Goal: Task Accomplishment & Management: Complete application form

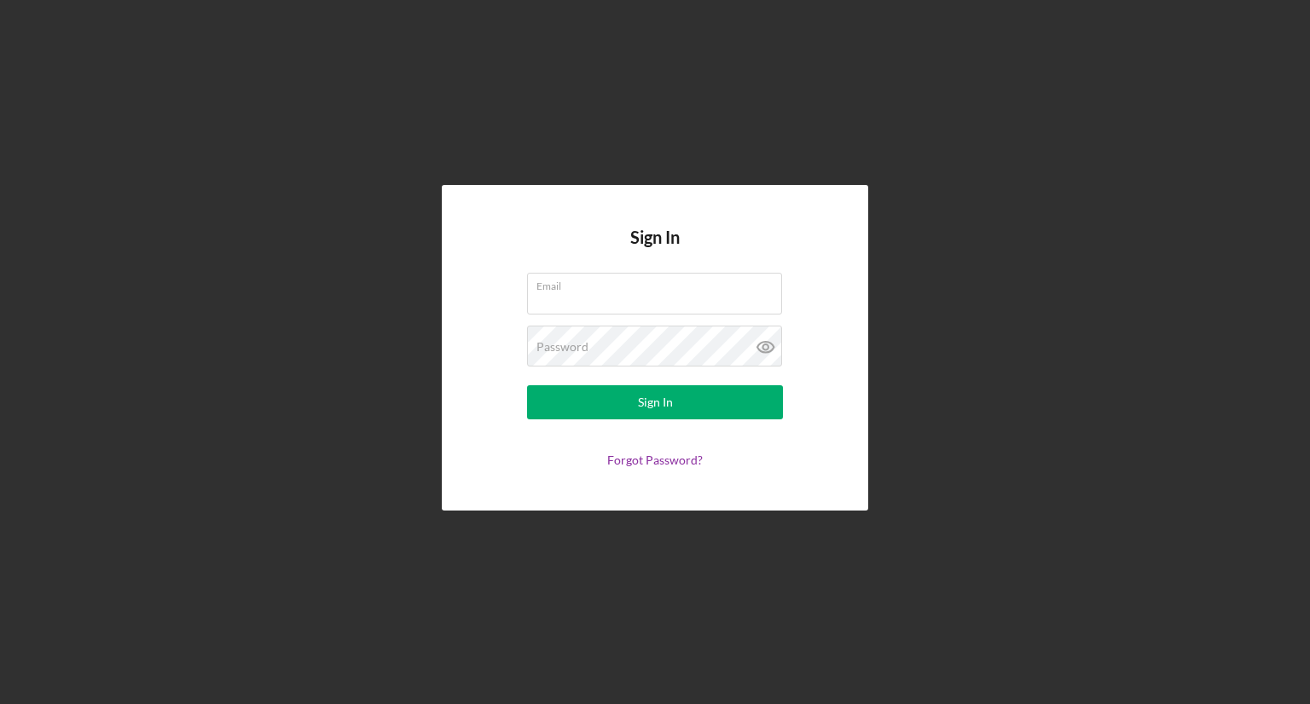
type input "[EMAIL_ADDRESS][DOMAIN_NAME]"
click at [723, 404] on button "Sign In" at bounding box center [655, 402] width 256 height 34
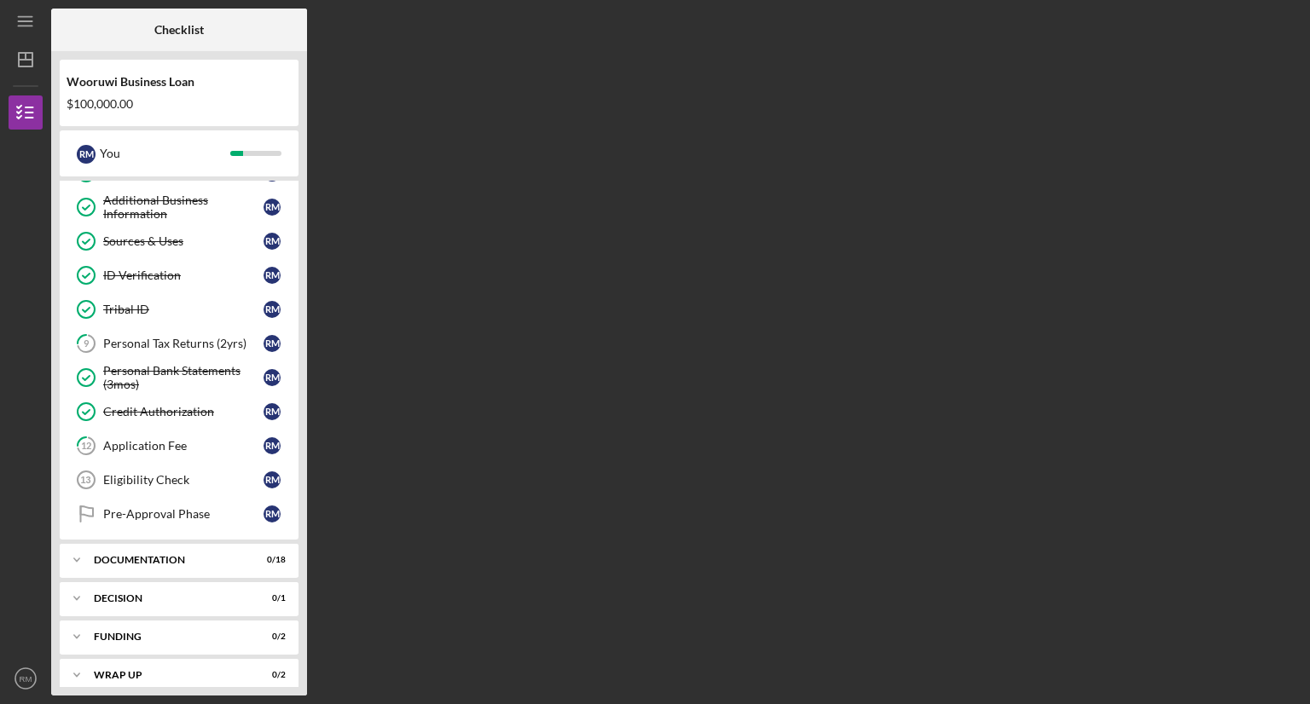
scroll to position [171, 0]
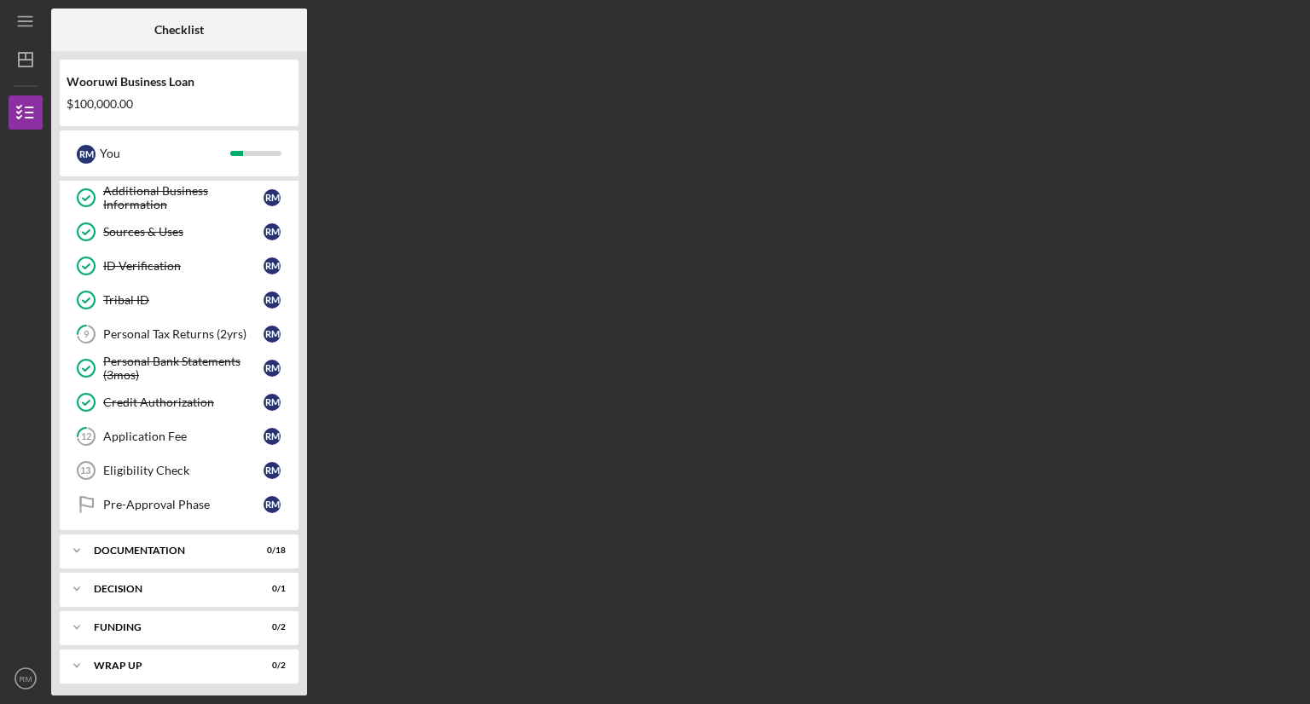
click at [238, 332] on div "Personal Tax Returns (2yrs)" at bounding box center [183, 334] width 160 height 14
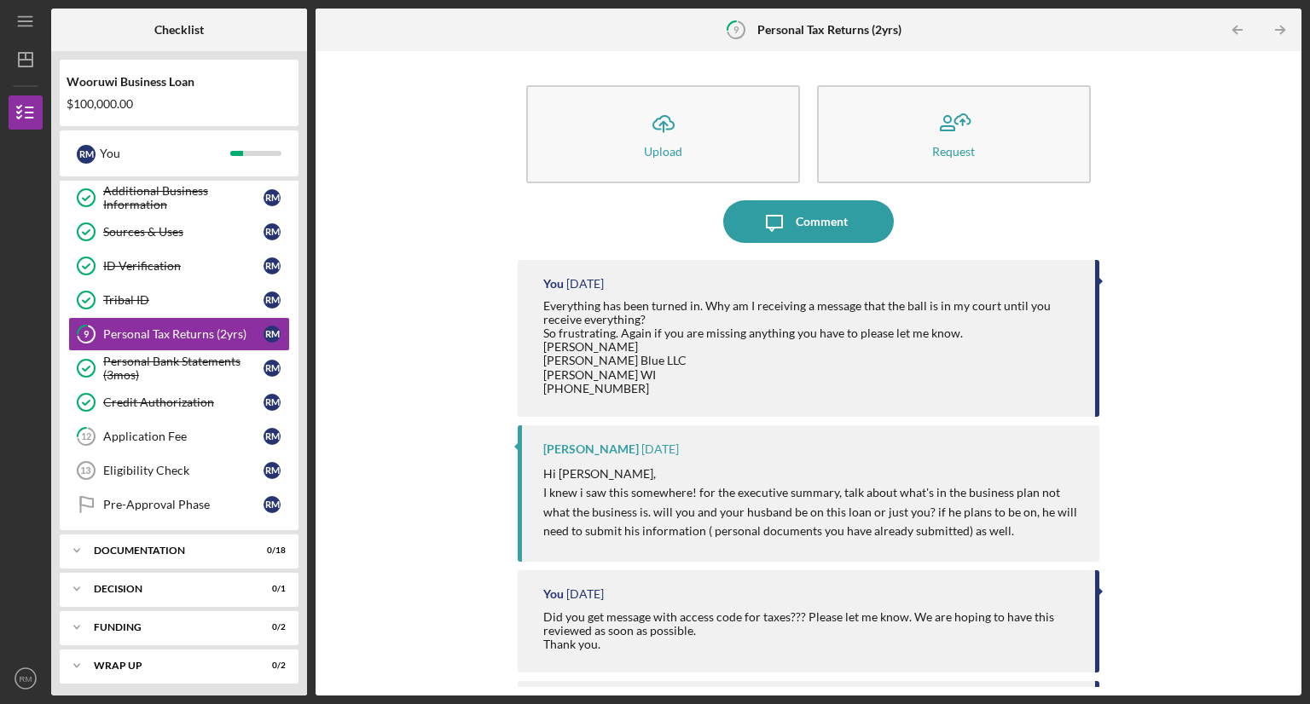
click at [674, 135] on icon "Icon/Upload" at bounding box center [663, 123] width 43 height 43
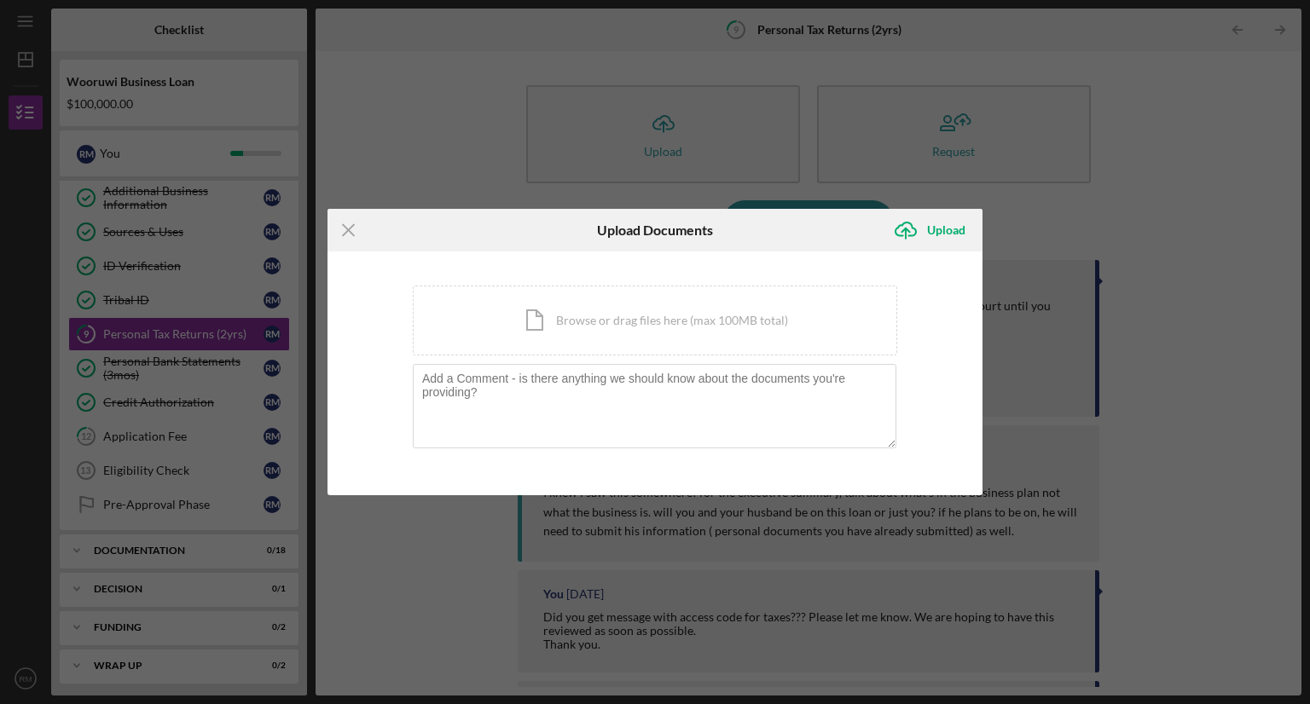
click at [909, 229] on icon "Icon/Upload" at bounding box center [905, 230] width 43 height 43
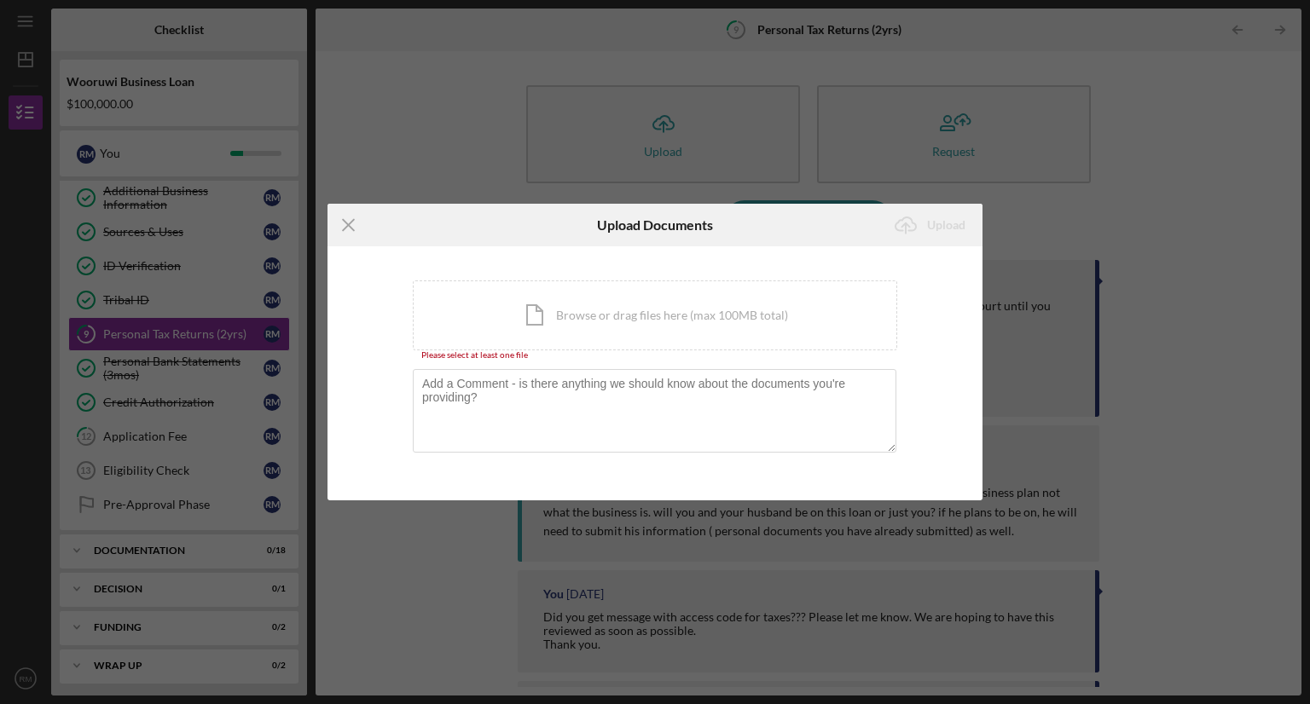
click at [537, 320] on div "Icon/Document Browse or drag files here (max 100MB total) Tap to choose files o…" at bounding box center [655, 316] width 484 height 70
drag, startPoint x: 776, startPoint y: 312, endPoint x: 758, endPoint y: 263, distance: 51.8
click at [758, 263] on div "You're uploading documents related to Personal Tax Returns (2yrs) . Icon/Docume…" at bounding box center [654, 372] width 655 height 253
click at [344, 224] on icon "Icon/Menu Close" at bounding box center [348, 225] width 43 height 43
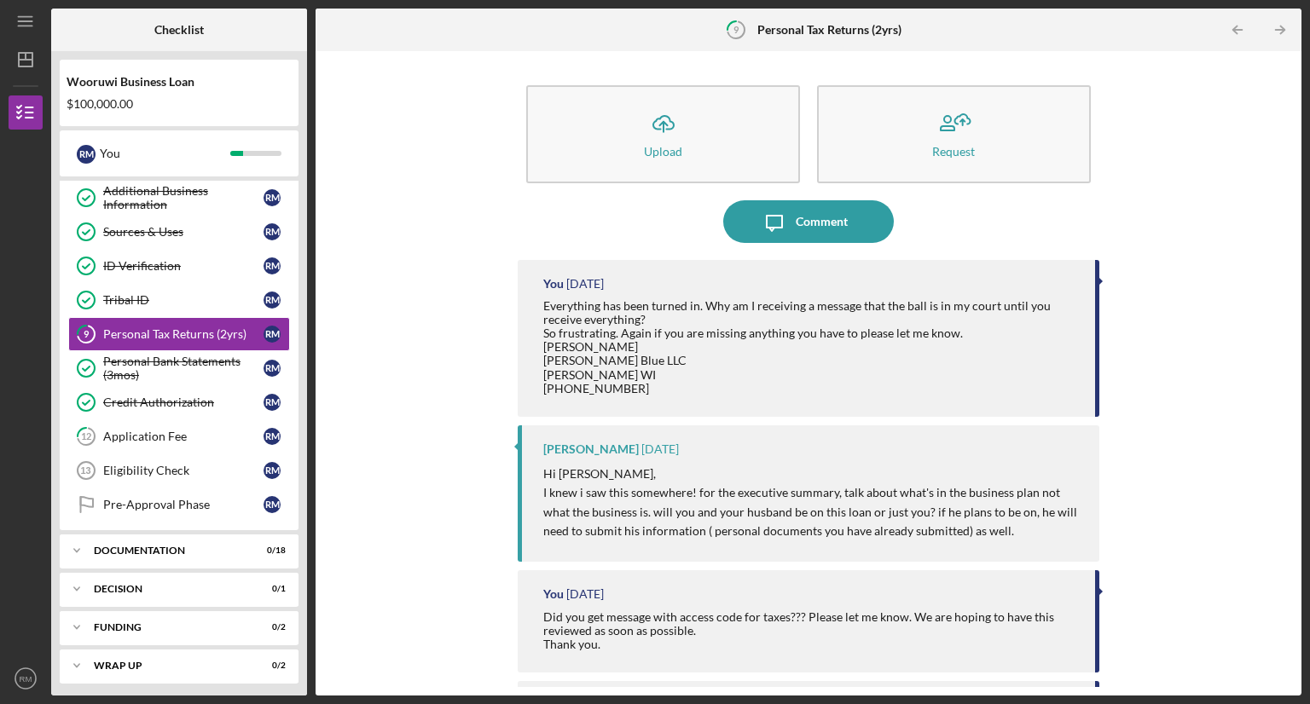
click at [231, 547] on div "Documentation" at bounding box center [168, 551] width 149 height 10
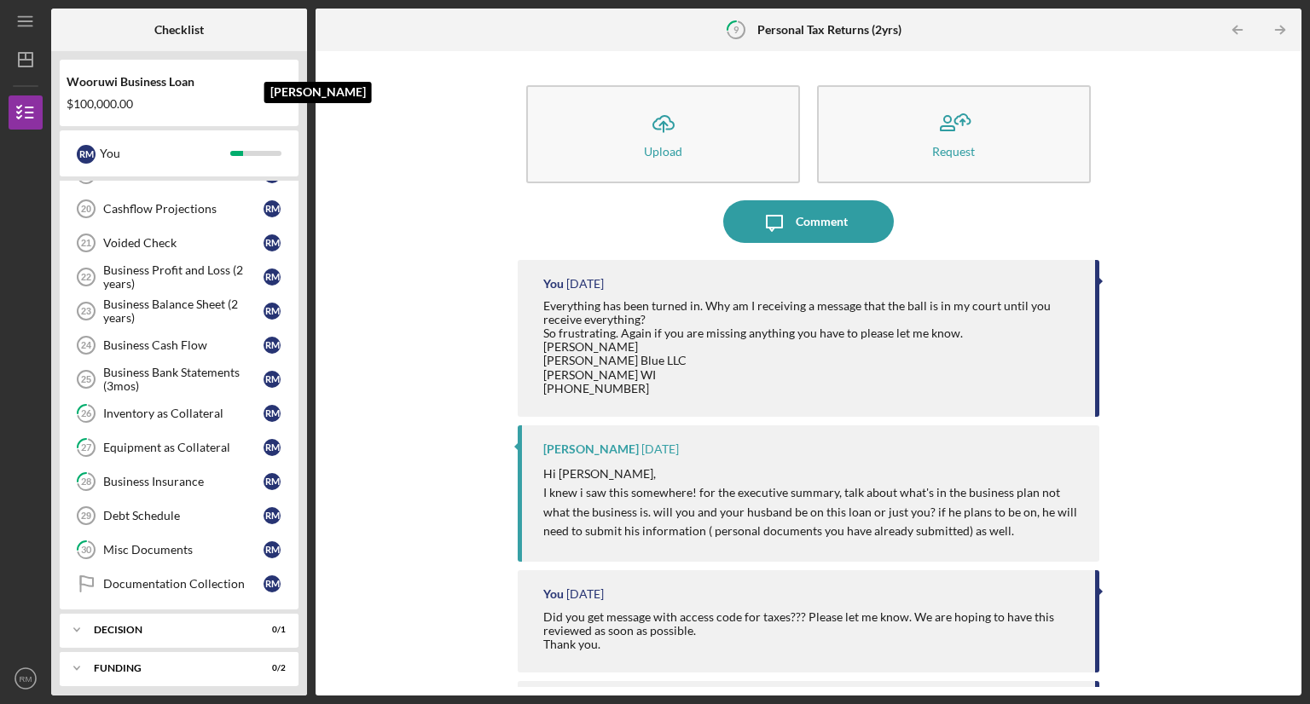
scroll to position [757, 0]
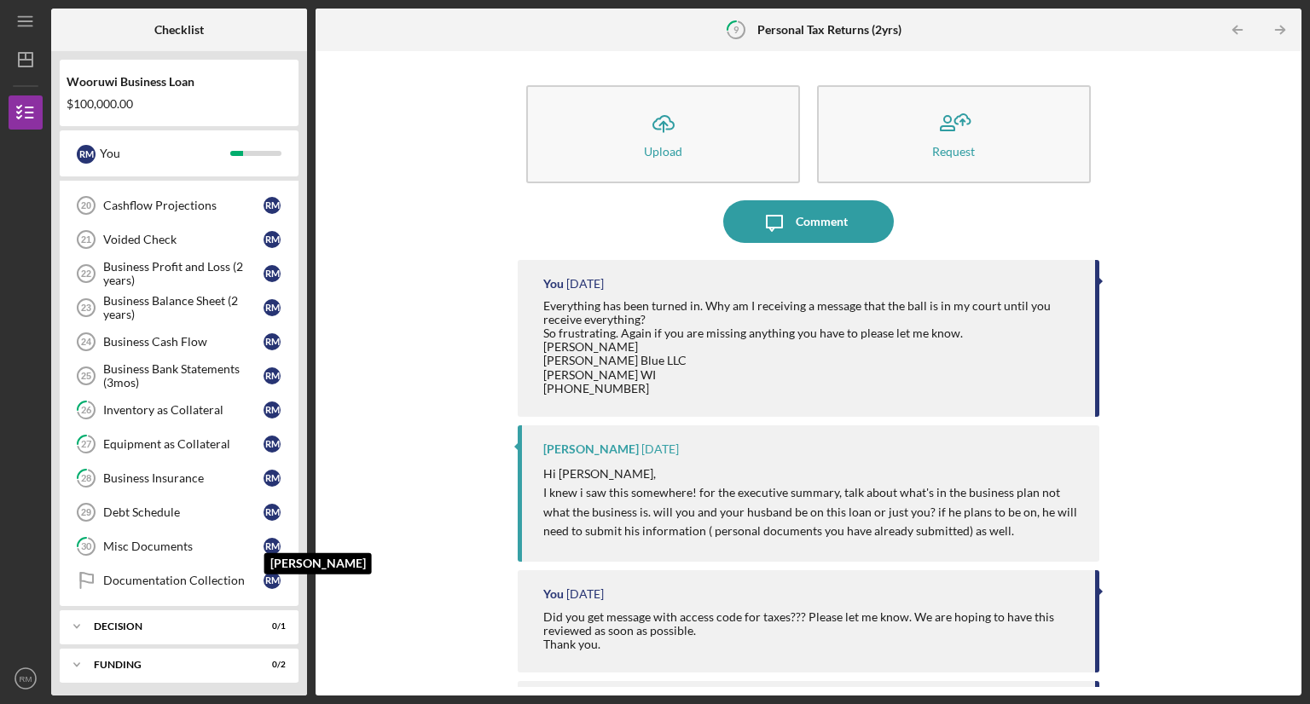
click at [269, 538] on div "R M" at bounding box center [271, 546] width 17 height 17
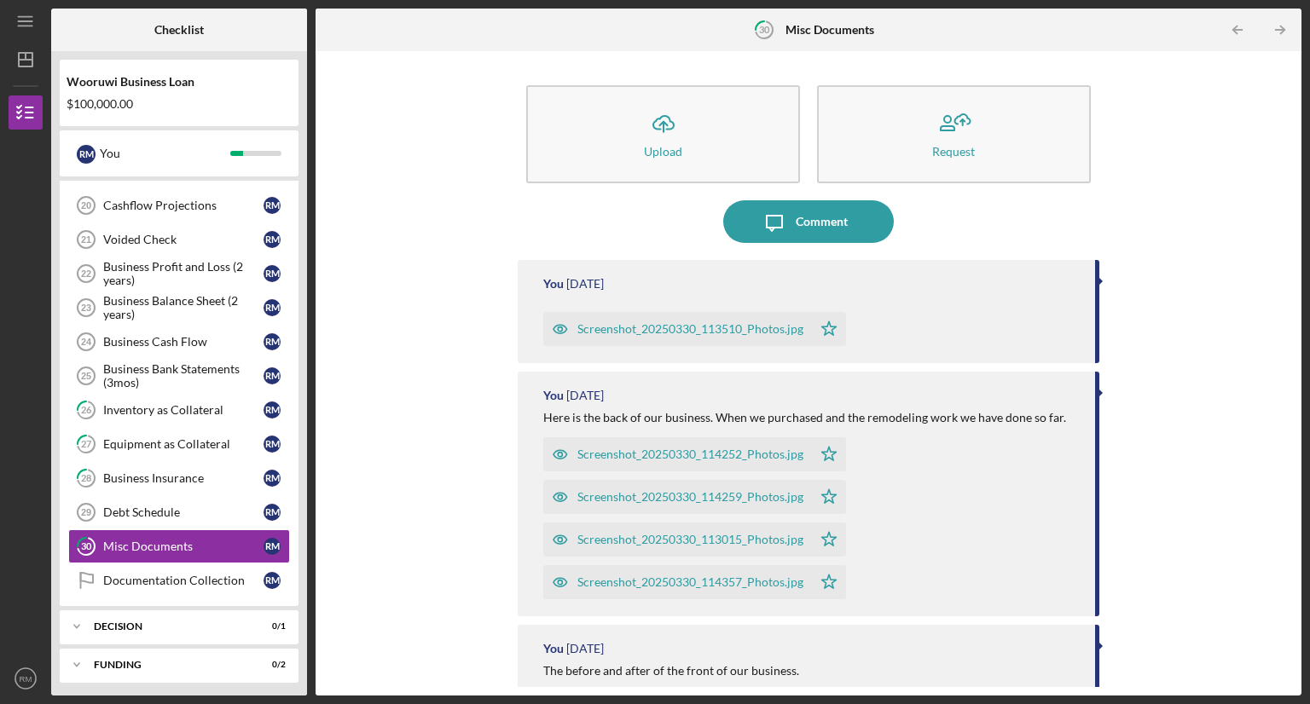
click at [663, 130] on icon "Icon/Upload" at bounding box center [663, 123] width 43 height 43
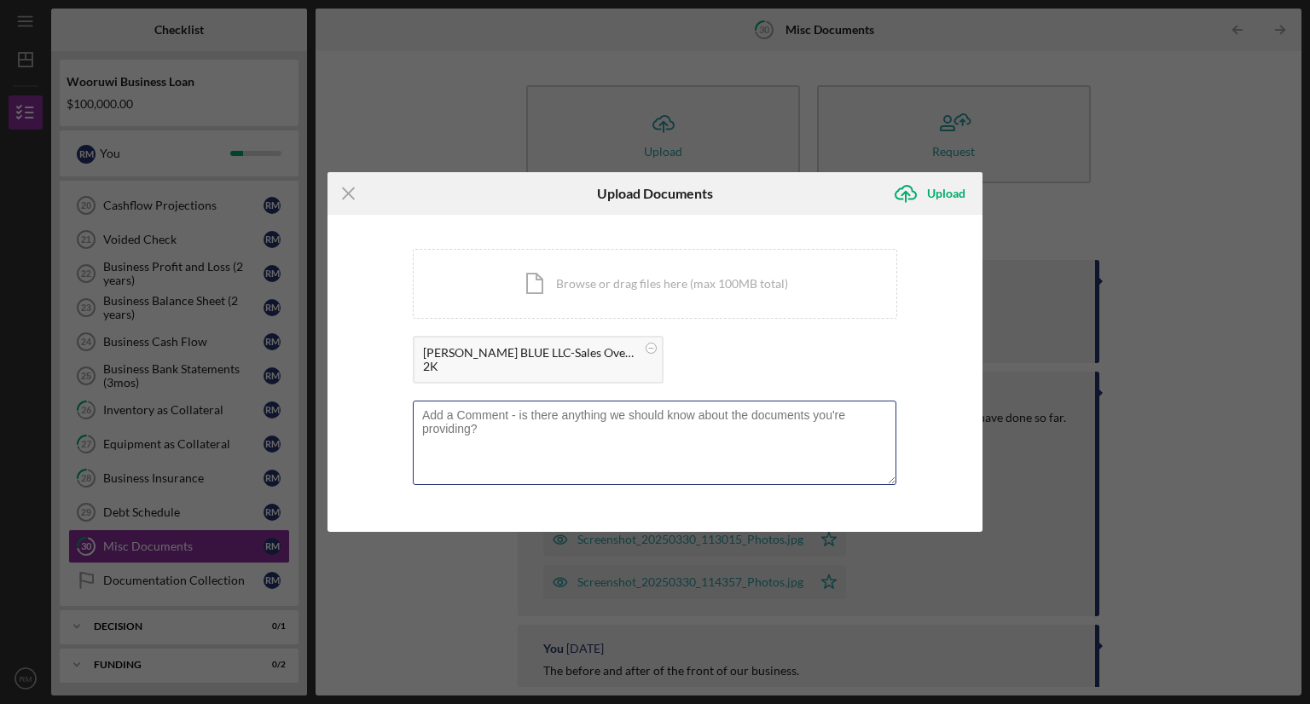
click at [547, 422] on textarea at bounding box center [654, 443] width 483 height 84
type textarea "Here is our Sales over for [DATE] - [DATE]."
click at [945, 194] on div "Upload" at bounding box center [946, 193] width 38 height 34
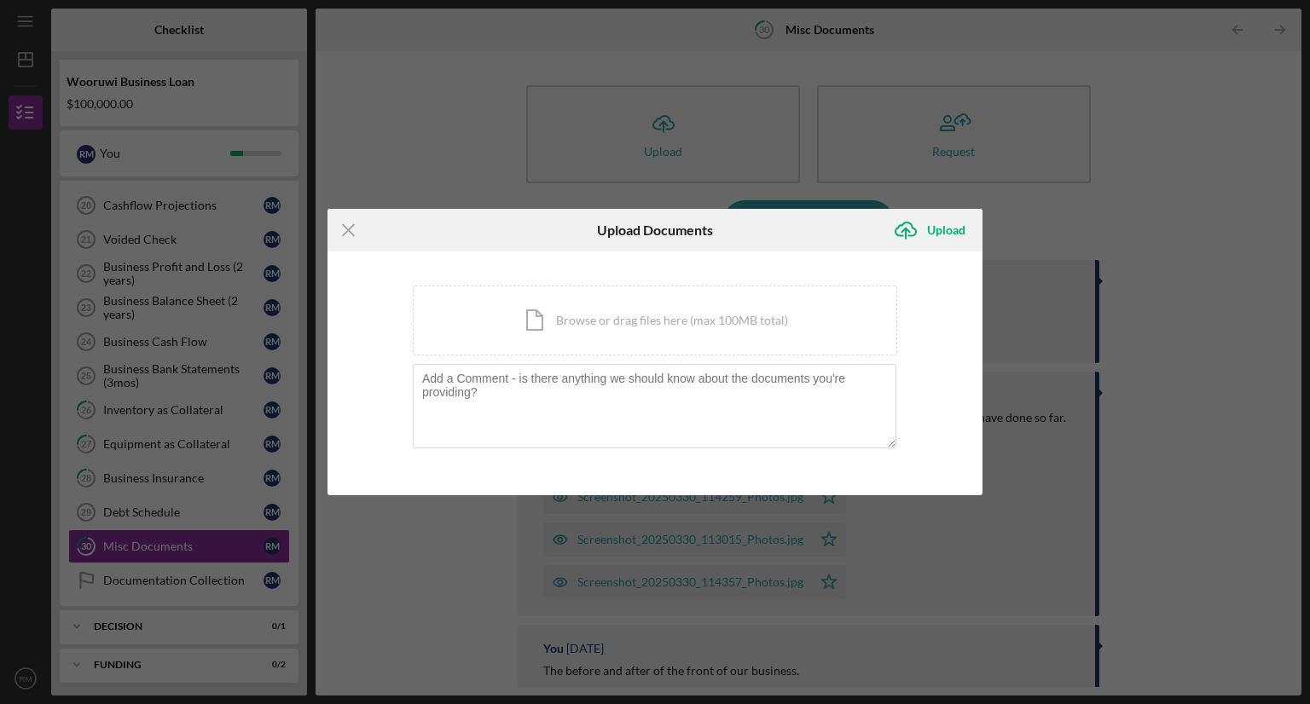
click at [736, 319] on div "Icon/Document Browse or drag files here (max 100MB total) Tap to choose files o…" at bounding box center [655, 321] width 484 height 70
click at [890, 280] on div "You're uploading documents related to Misc Documents . Icon/Document Browse or …" at bounding box center [654, 374] width 655 height 244
click at [758, 298] on div "Icon/Document Browse or drag files here (max 100MB total) Tap to choose files o…" at bounding box center [655, 321] width 484 height 70
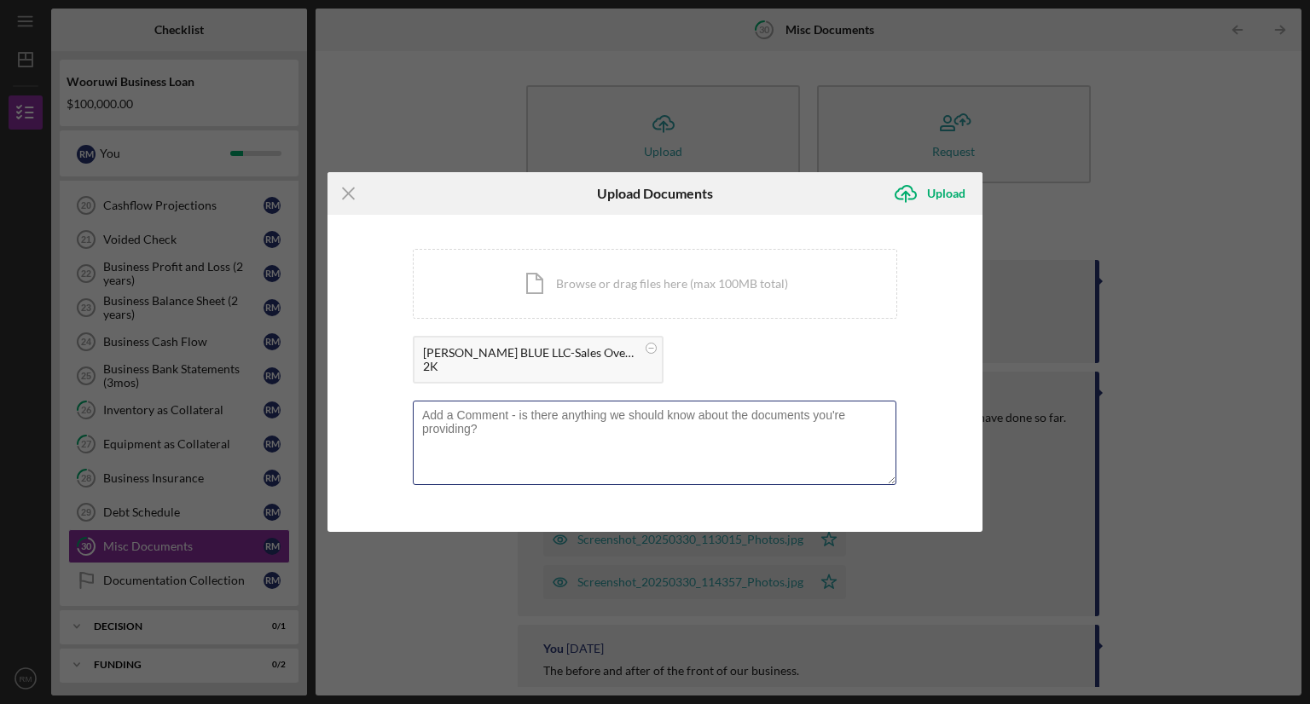
click at [509, 416] on textarea at bounding box center [654, 443] width 483 height 84
type textarea "Here is our Sales Overview for [DATE]- [DATE]."
click at [933, 193] on div "Upload" at bounding box center [946, 193] width 38 height 34
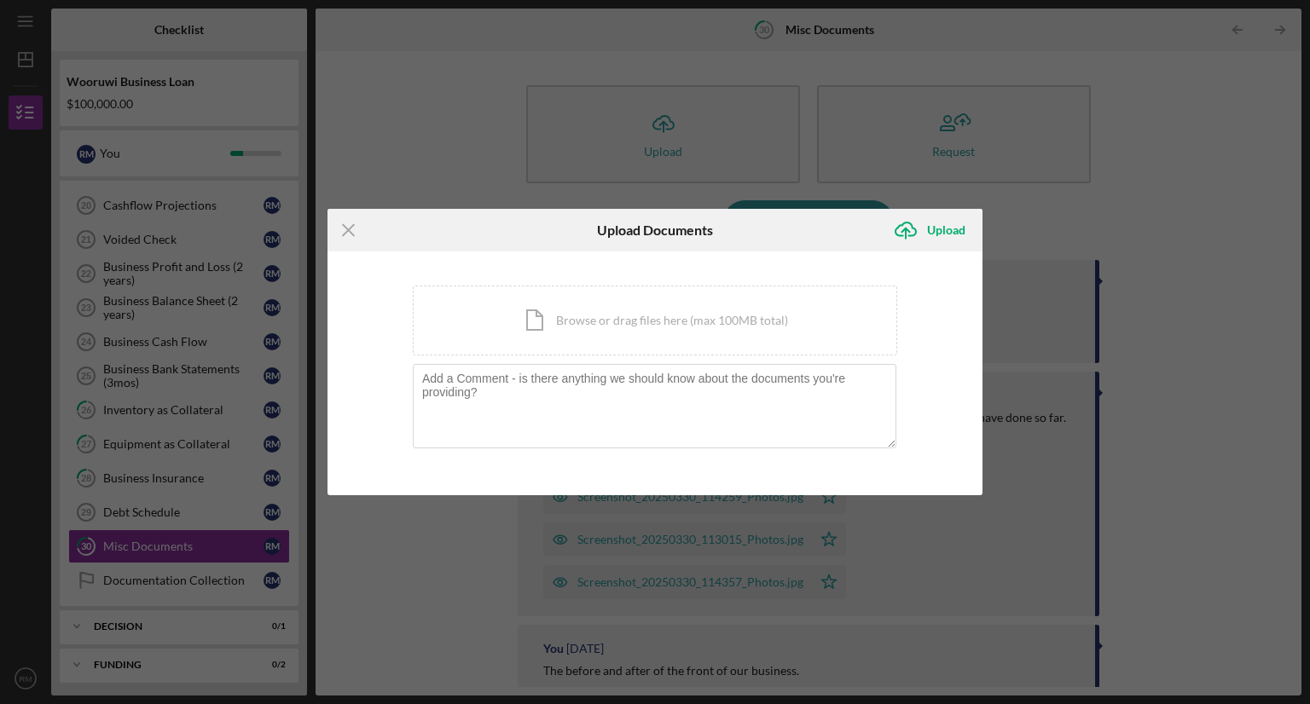
click at [539, 319] on div "Icon/Document Browse or drag files here (max 100MB total) Tap to choose files o…" at bounding box center [655, 321] width 484 height 70
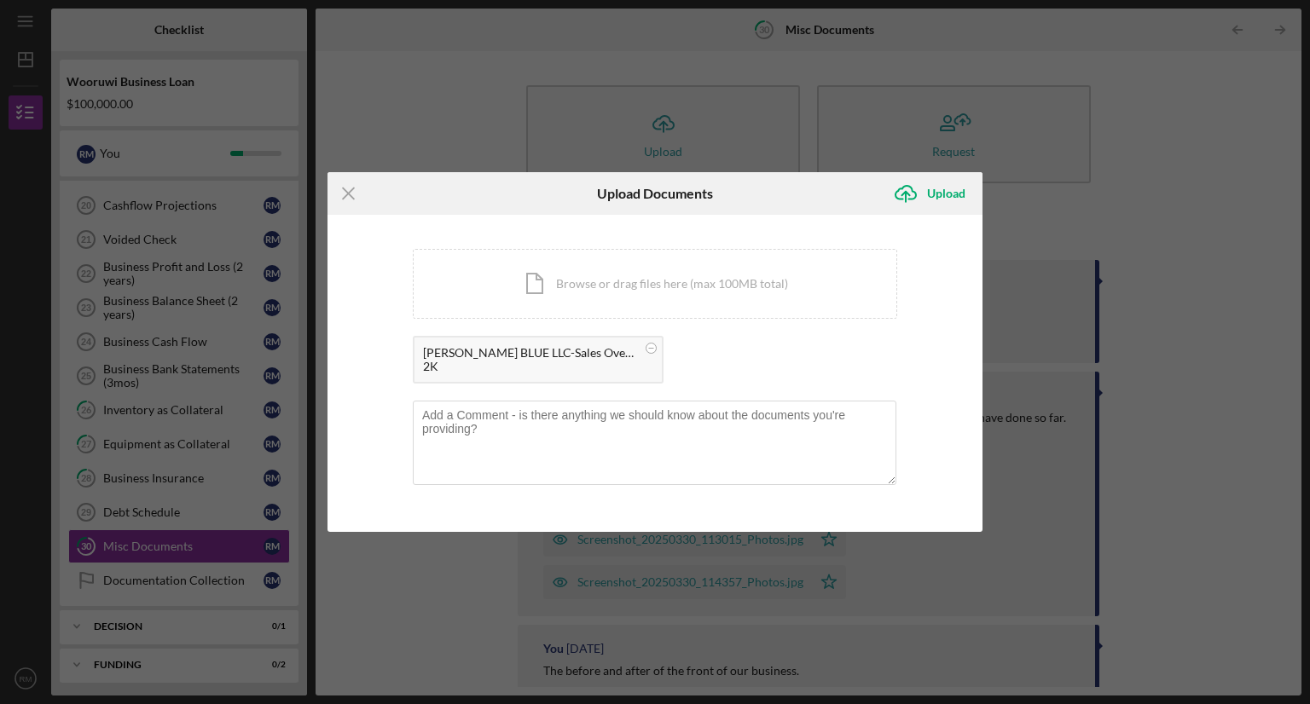
drag, startPoint x: 568, startPoint y: 293, endPoint x: 933, endPoint y: 430, distance: 389.6
click at [933, 430] on div "You're uploading documents related to Misc Documents . Icon/Document Browse or …" at bounding box center [654, 373] width 655 height 317
click at [535, 369] on div "2K" at bounding box center [529, 367] width 213 height 14
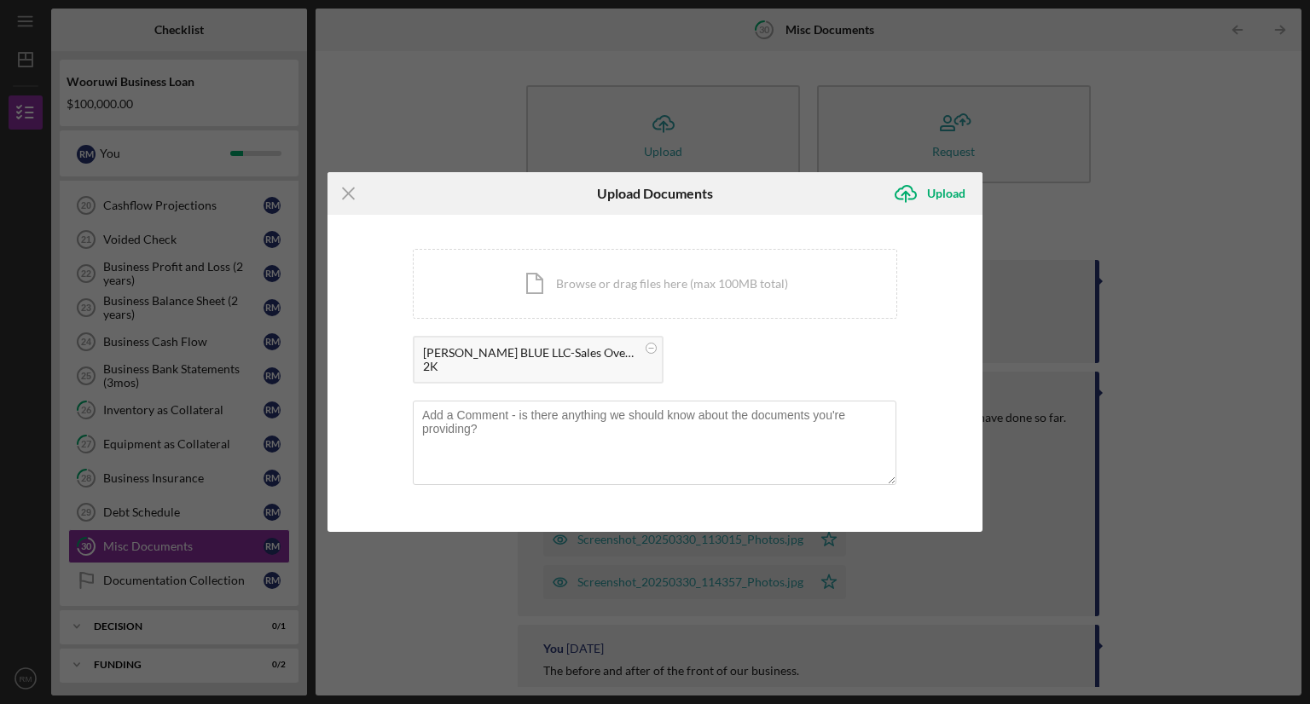
click at [585, 360] on div "2K" at bounding box center [529, 367] width 213 height 14
click at [605, 354] on div "[PERSON_NAME] BLUE LLC-Sales Overview 10_01_2025.csv" at bounding box center [529, 353] width 213 height 14
drag, startPoint x: 605, startPoint y: 354, endPoint x: 565, endPoint y: 351, distance: 40.2
click at [565, 351] on div "[PERSON_NAME] BLUE LLC-Sales Overview 10_01_2025.csv" at bounding box center [529, 353] width 213 height 14
click at [535, 347] on div "[PERSON_NAME] BLUE LLC-Sales Overview 10_01_2025.csv" at bounding box center [529, 353] width 213 height 14
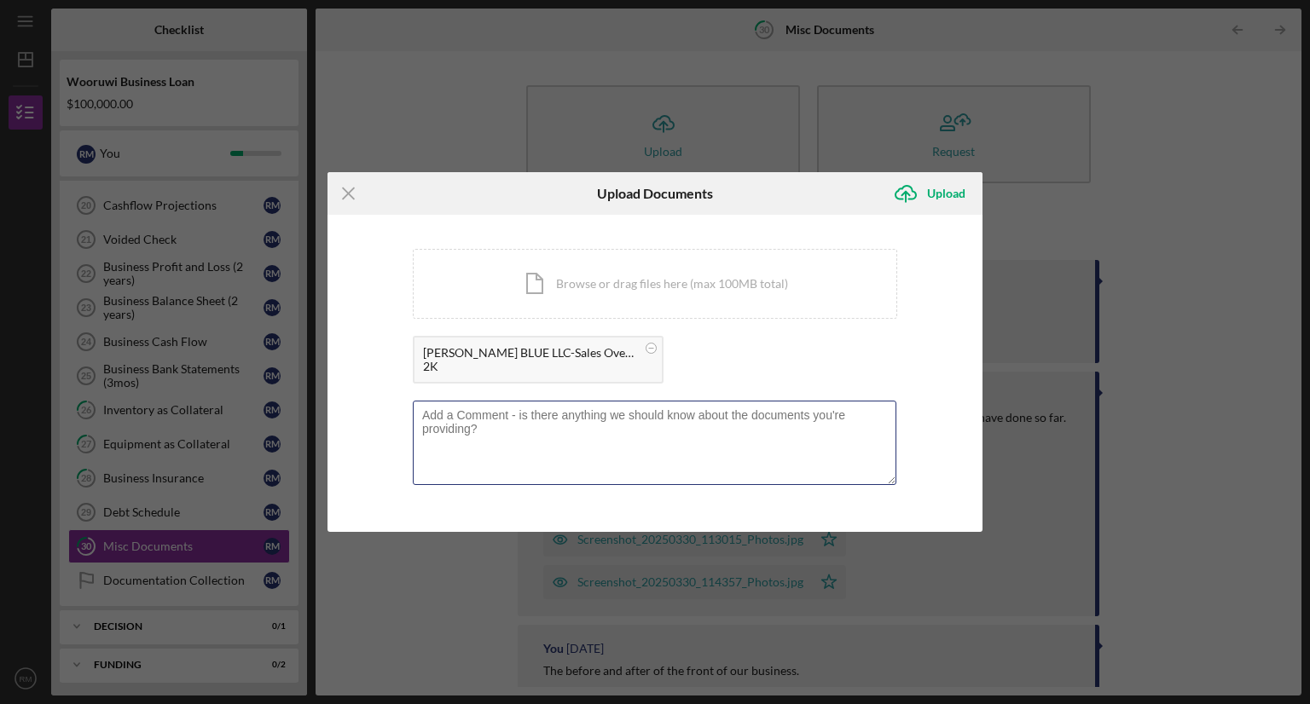
click at [731, 431] on textarea at bounding box center [654, 443] width 483 height 84
click at [906, 194] on icon "Icon/Upload" at bounding box center [905, 193] width 43 height 43
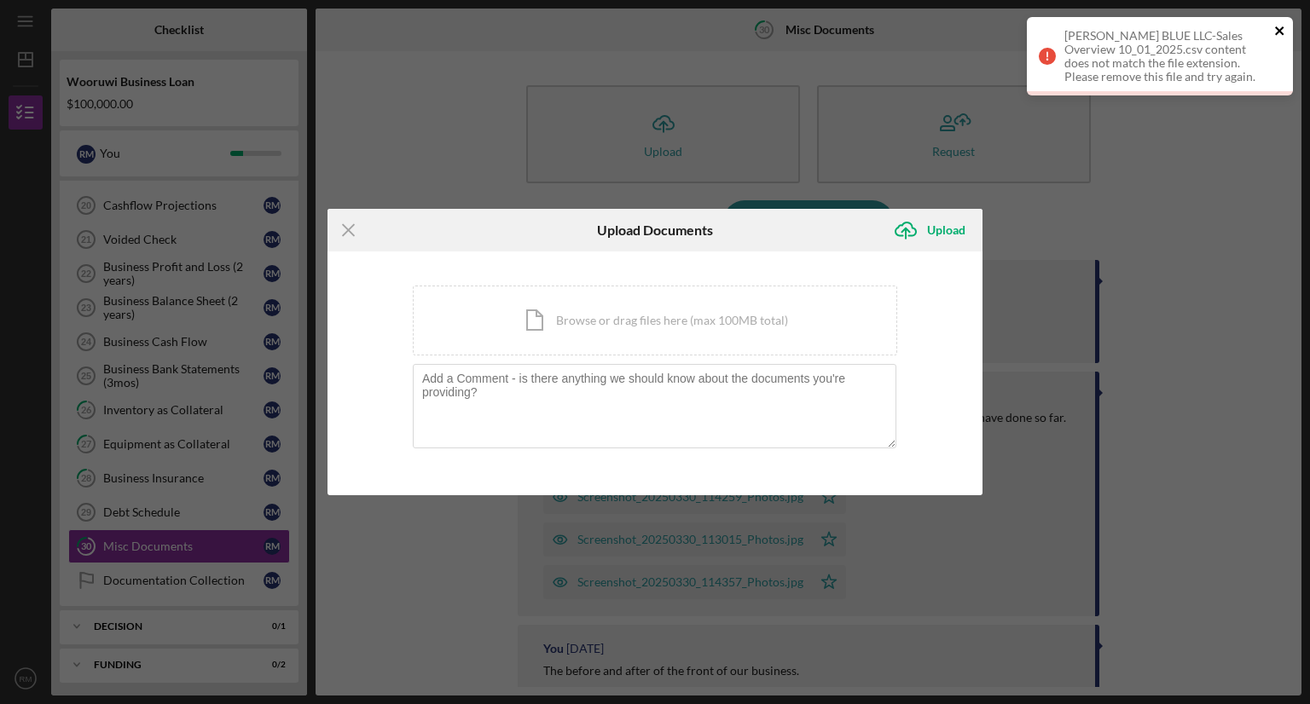
click at [1278, 32] on icon "close" at bounding box center [1279, 30] width 9 height 9
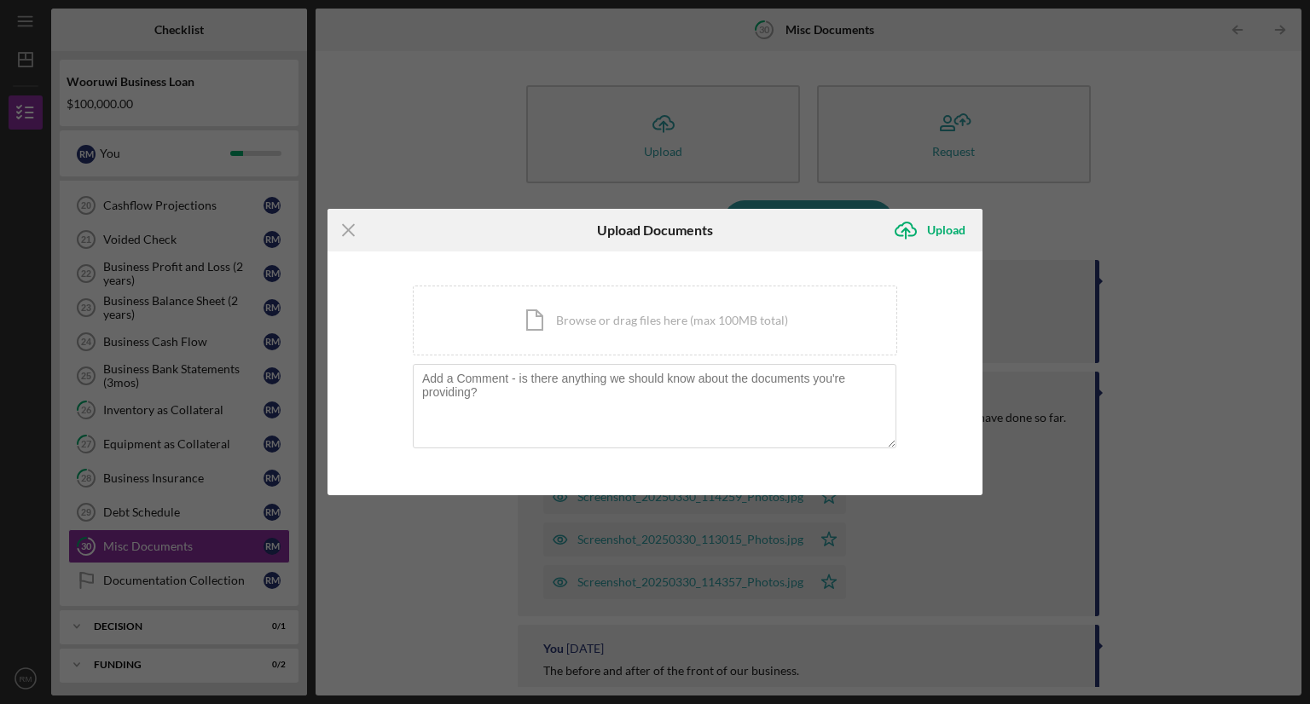
click at [344, 229] on icon "Icon/Menu Close" at bounding box center [348, 230] width 43 height 43
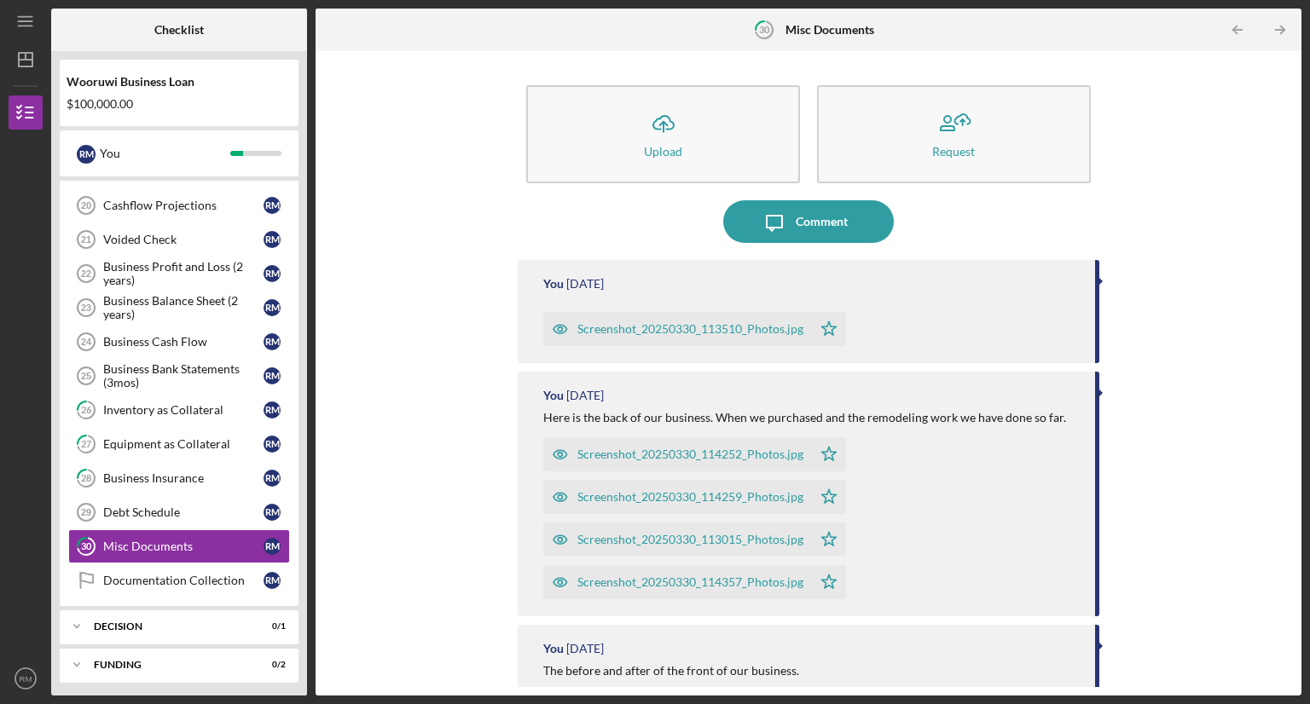
click at [743, 153] on button "Icon/Upload Upload" at bounding box center [663, 134] width 274 height 98
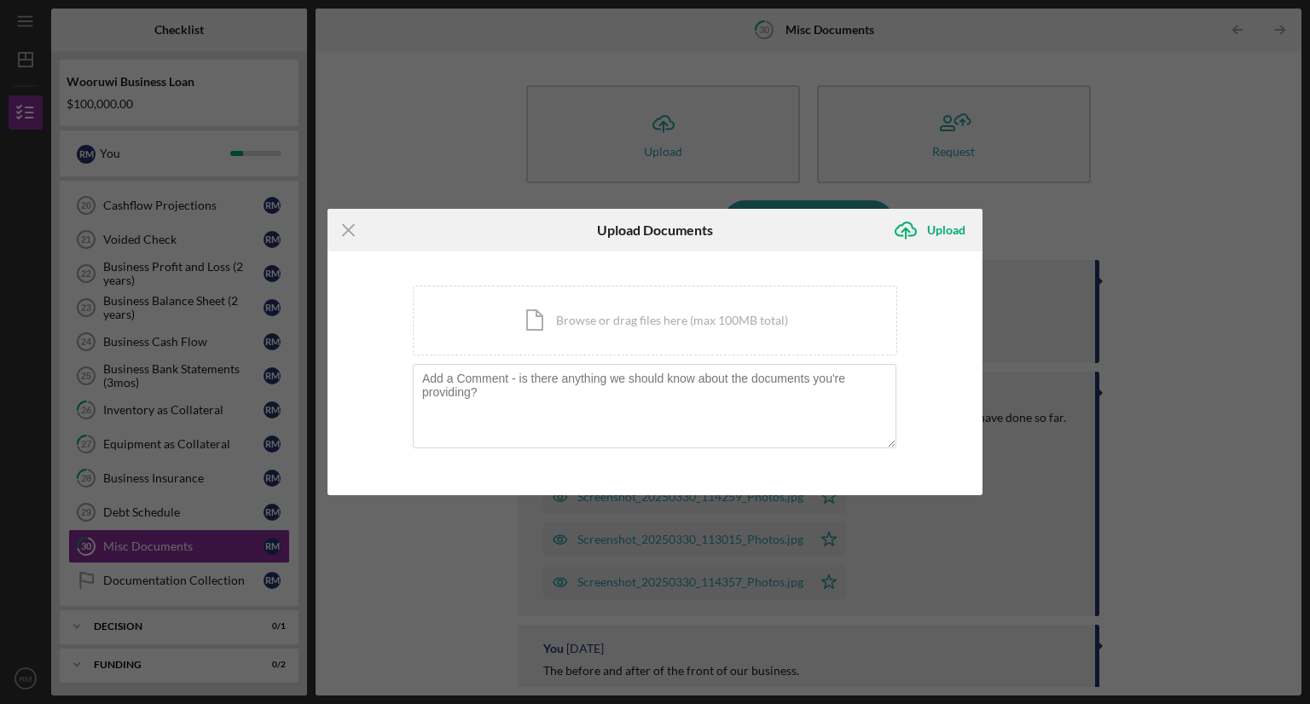
click at [707, 312] on div "Icon/Document Browse or drag files here (max 100MB total) Tap to choose files o…" at bounding box center [655, 321] width 484 height 70
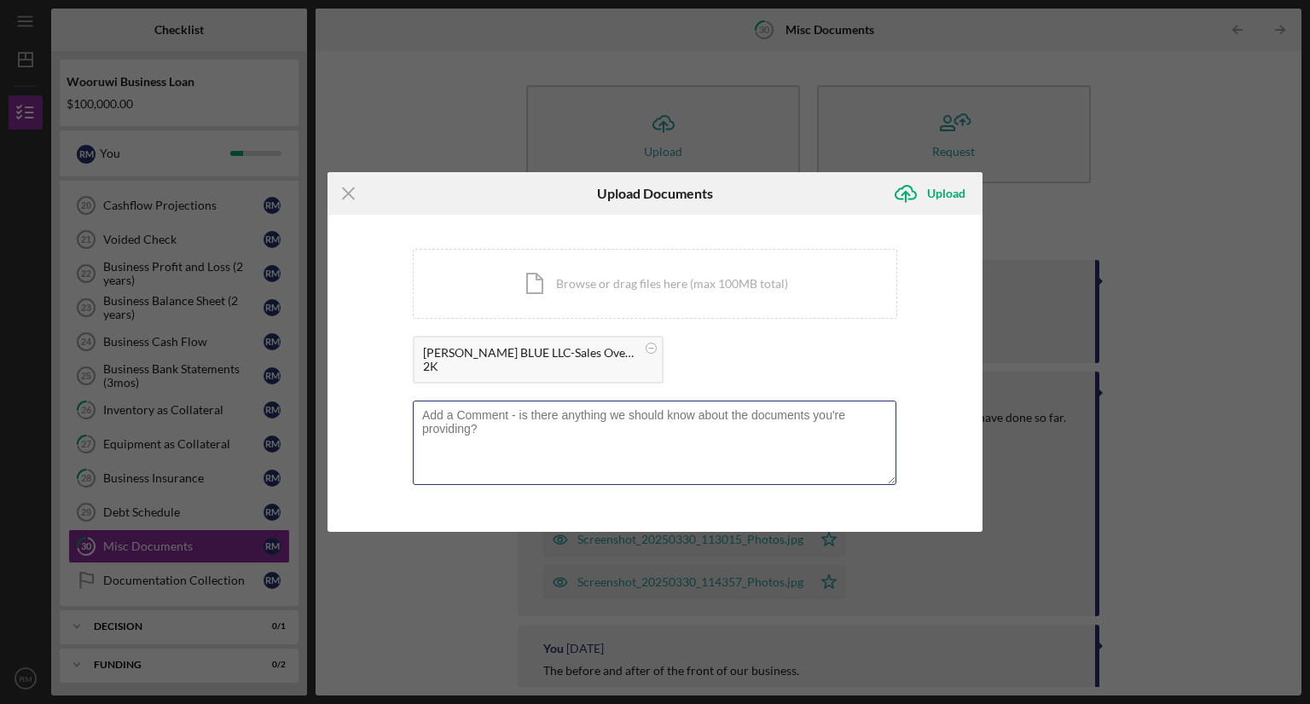
click at [750, 427] on textarea at bounding box center [654, 443] width 483 height 84
type textarea "Here is our Sales Overview for [DATE] - [DATE]."
click at [933, 197] on div "Upload" at bounding box center [946, 193] width 38 height 34
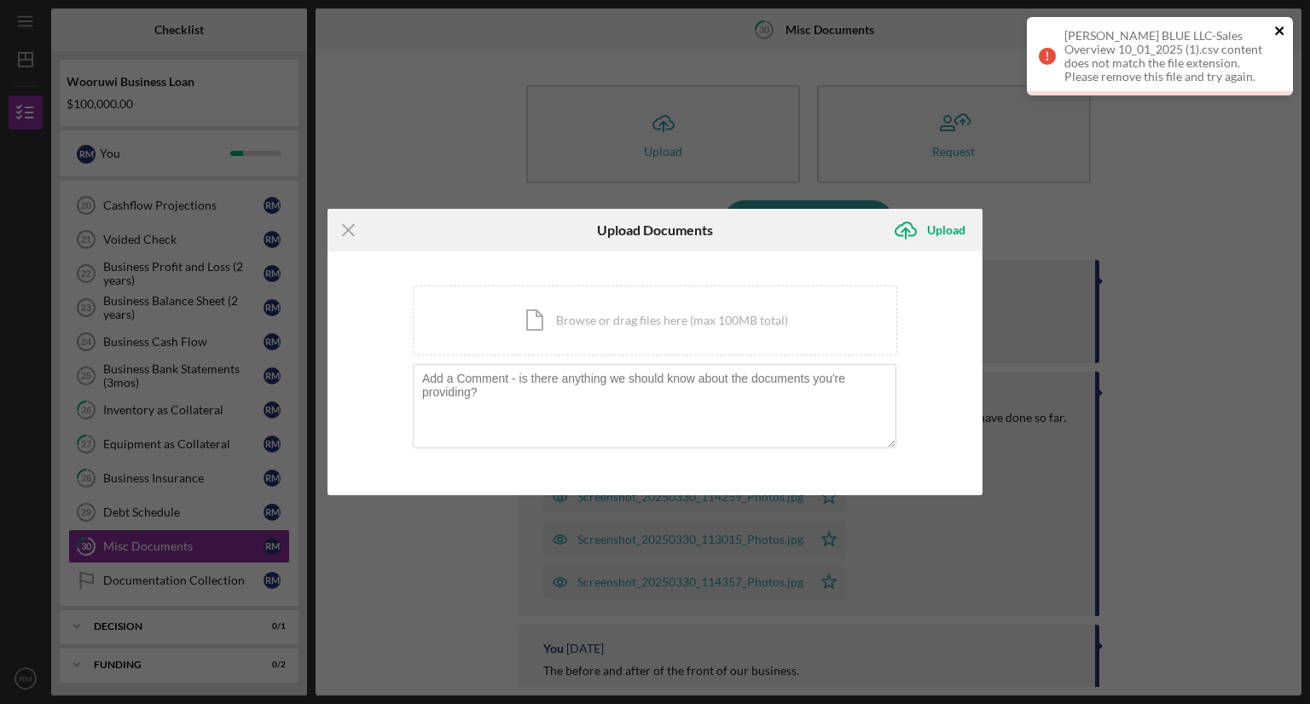
click at [1279, 26] on icon "close" at bounding box center [1280, 31] width 12 height 14
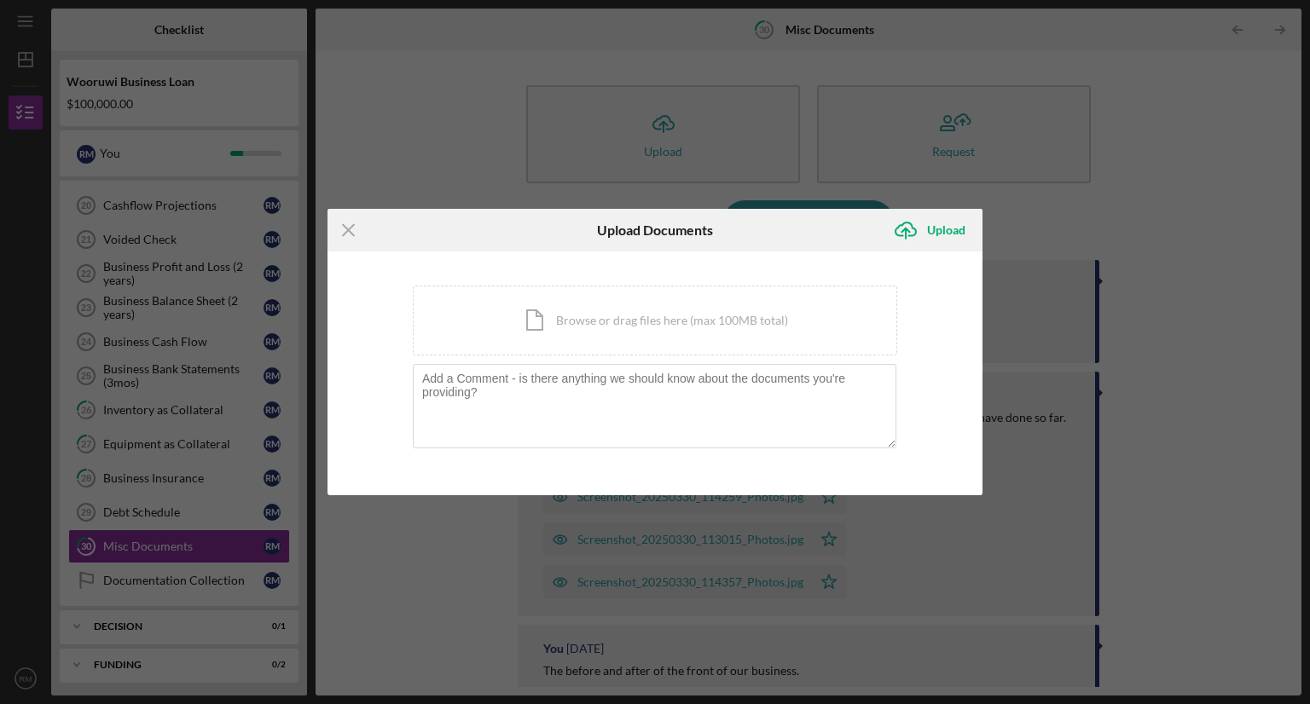
click at [346, 232] on line at bounding box center [348, 230] width 11 height 11
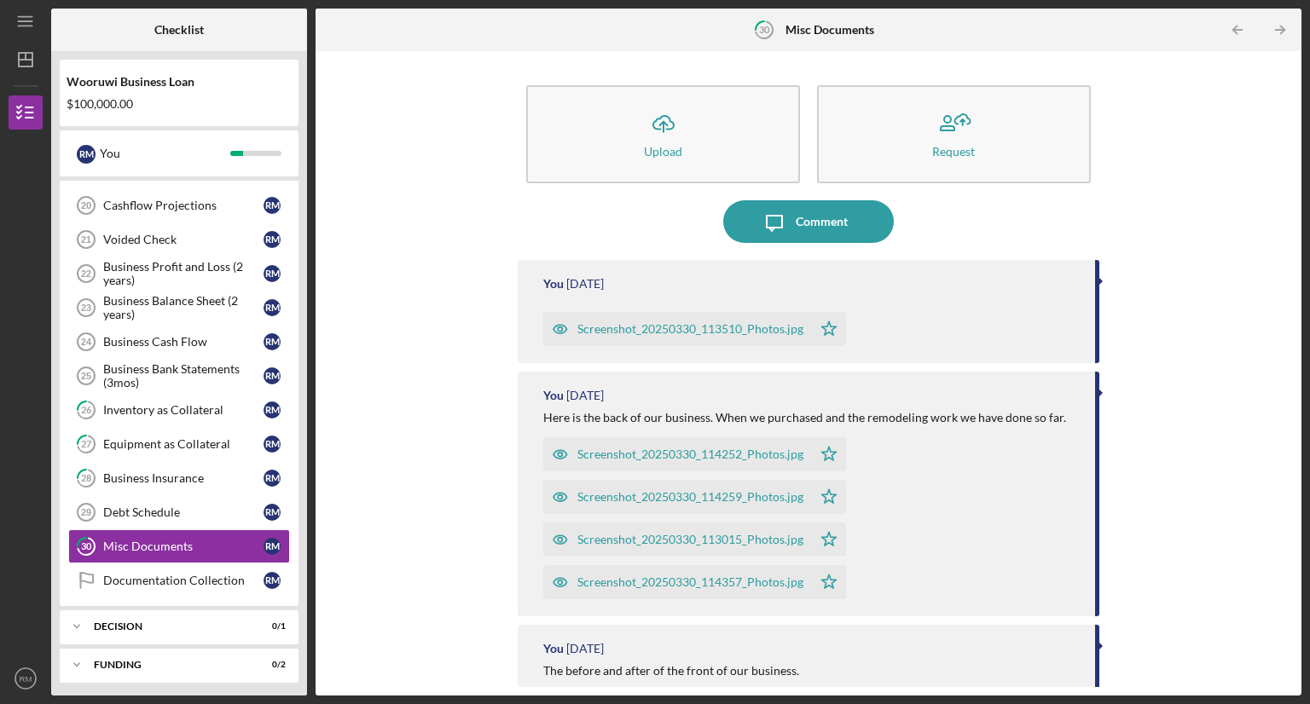
click at [780, 219] on icon "Icon/Message" at bounding box center [774, 221] width 43 height 43
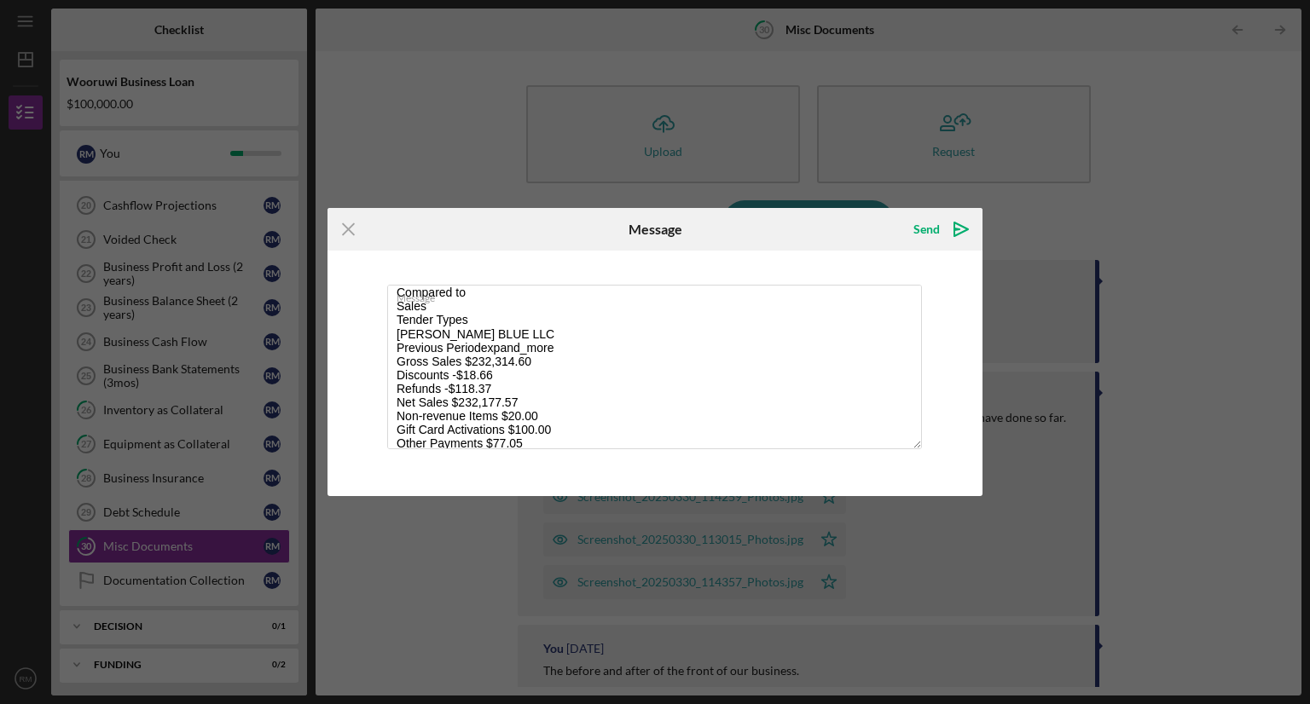
scroll to position [46, 0]
type textarea "Sales Overview [DATE] 12:00 AM - [DATE] 11:59 PM Filters: none Compared to Sale…"
click at [346, 228] on line at bounding box center [348, 229] width 11 height 11
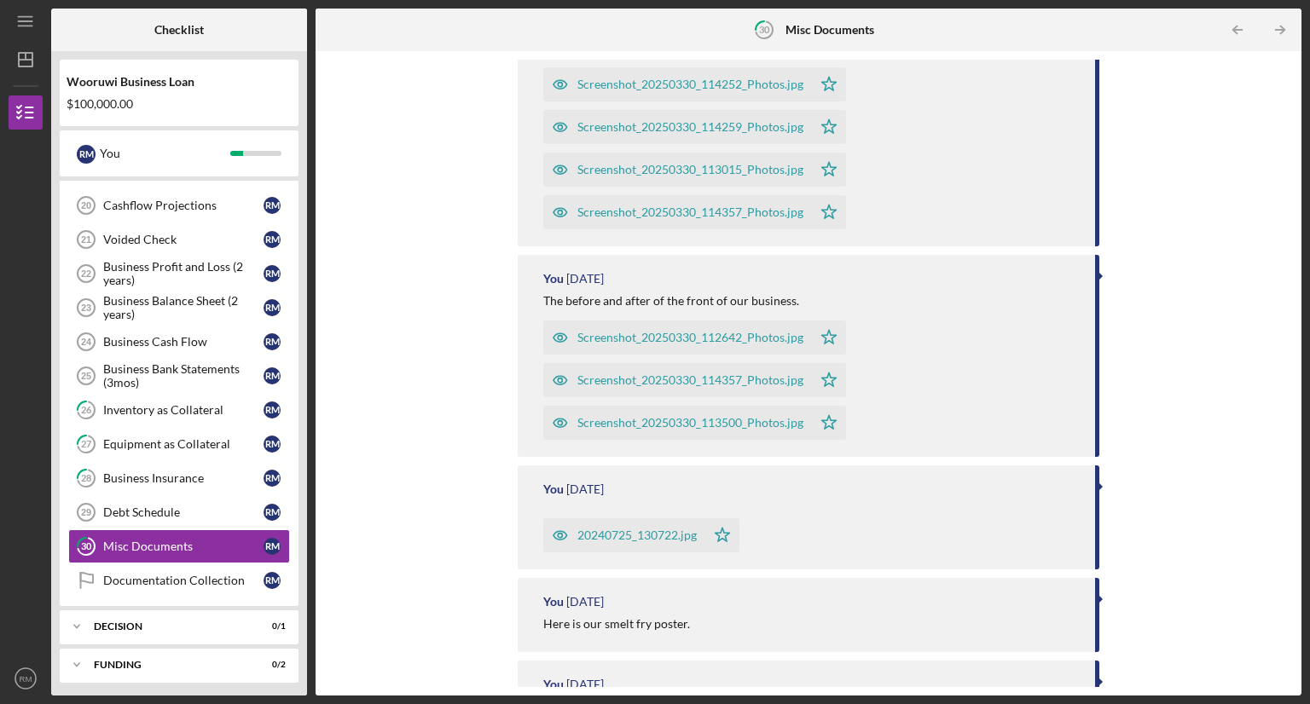
scroll to position [372, 0]
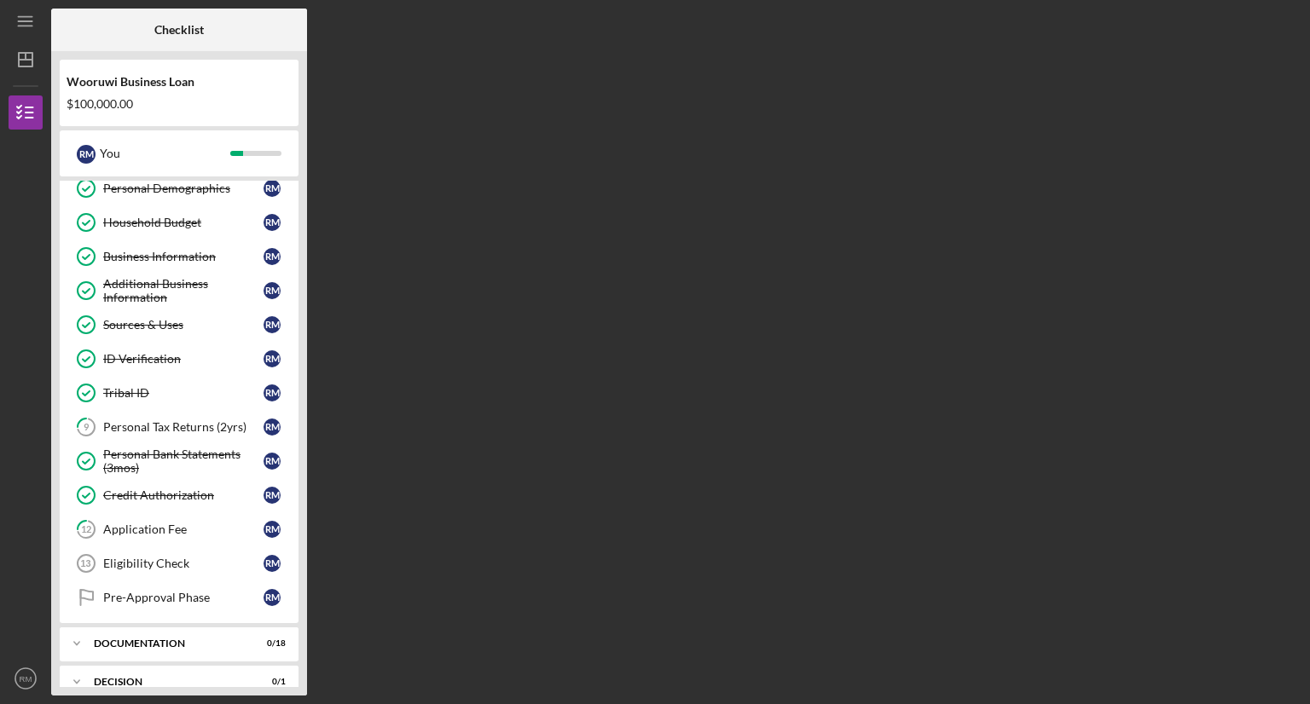
scroll to position [171, 0]
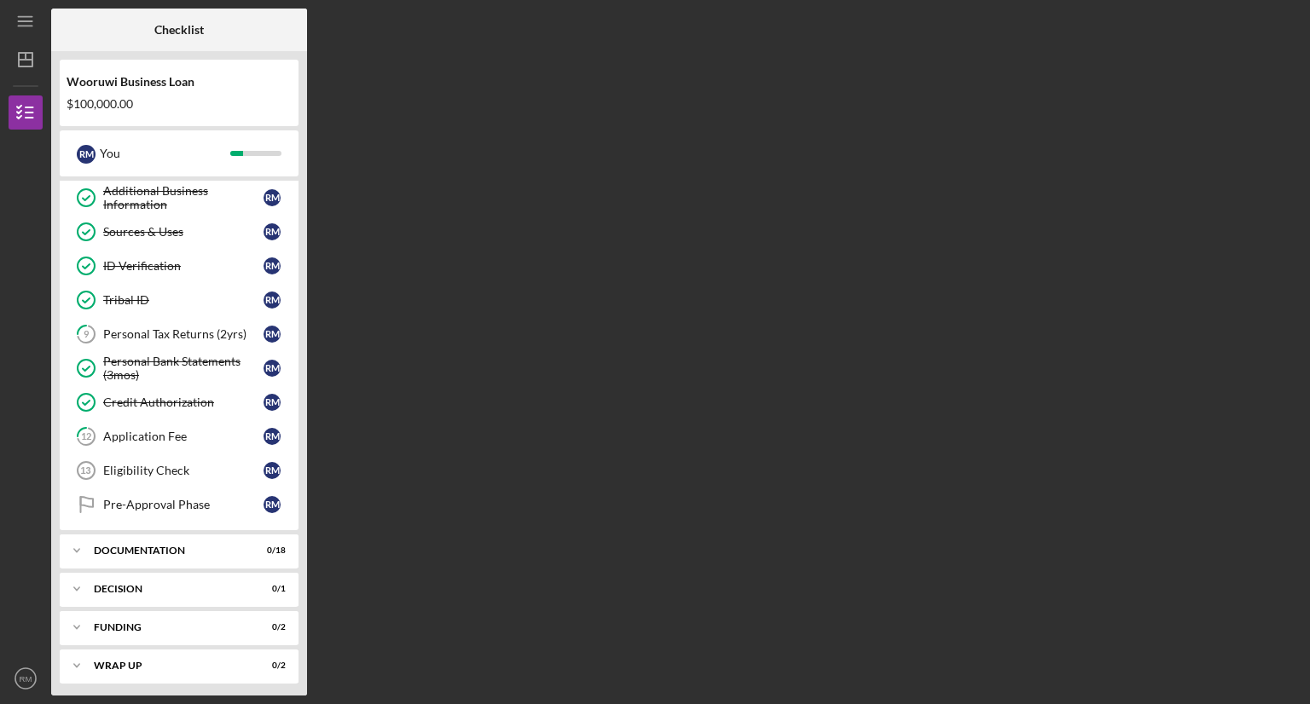
click at [175, 546] on div "Documentation" at bounding box center [168, 551] width 149 height 10
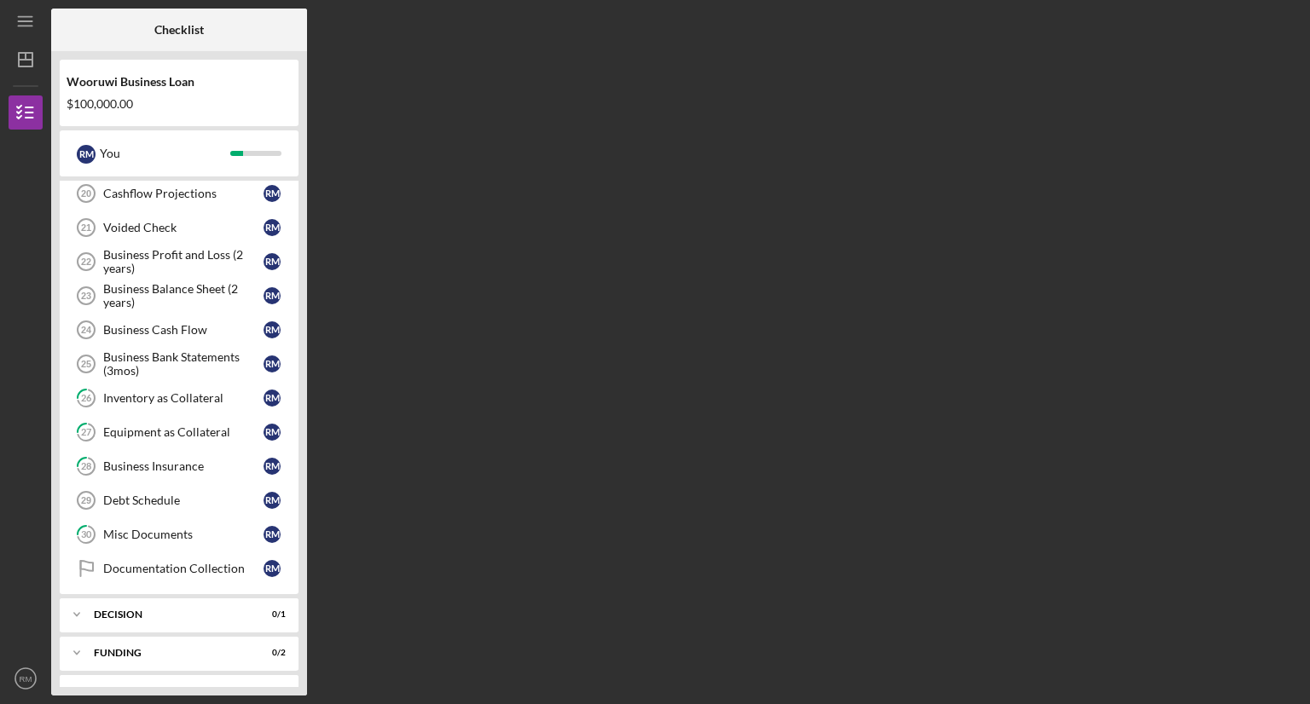
scroll to position [772, 0]
click at [176, 526] on div "Misc Documents" at bounding box center [183, 532] width 160 height 14
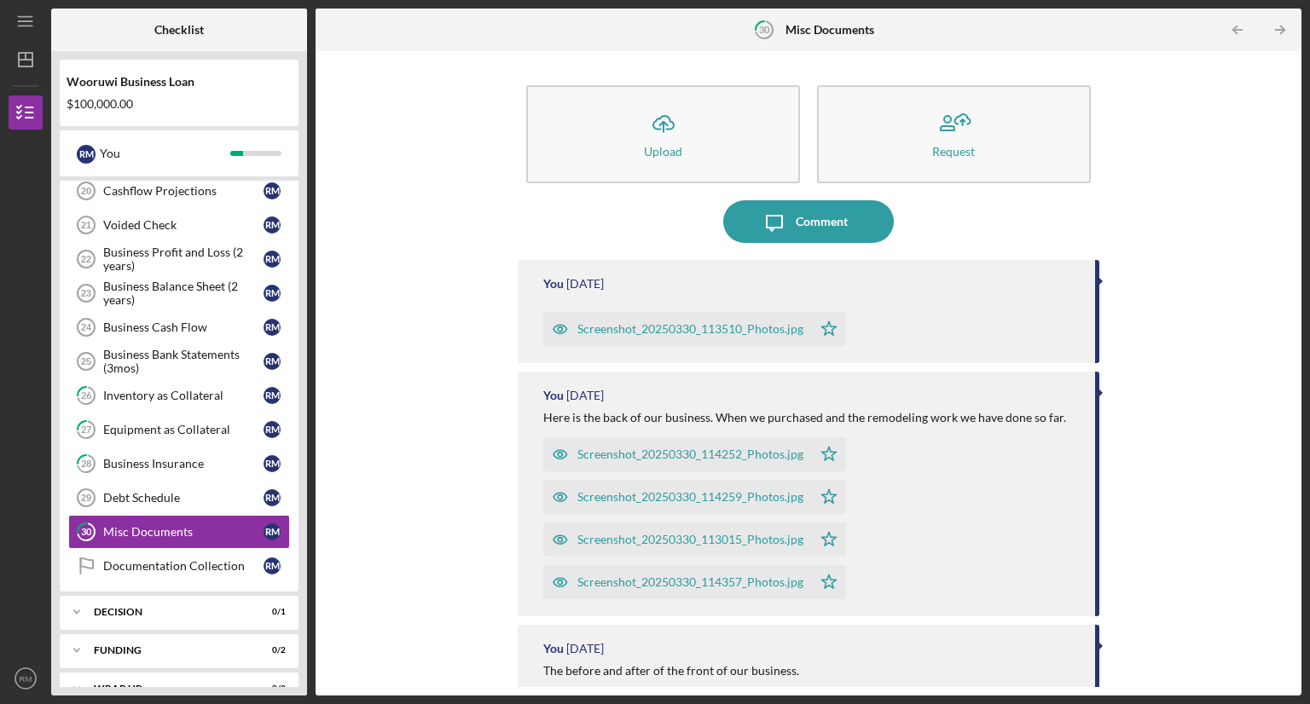
click at [665, 124] on icon "Icon/Upload" at bounding box center [663, 123] width 43 height 43
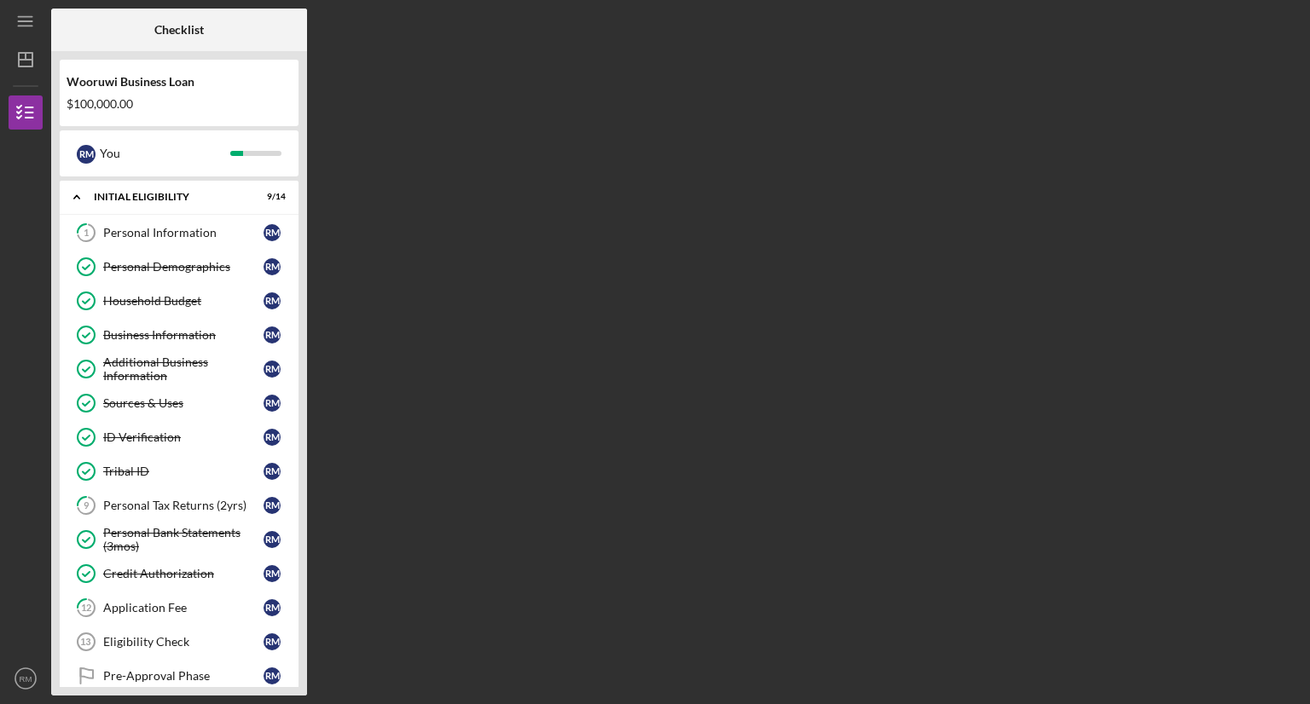
scroll to position [171, 0]
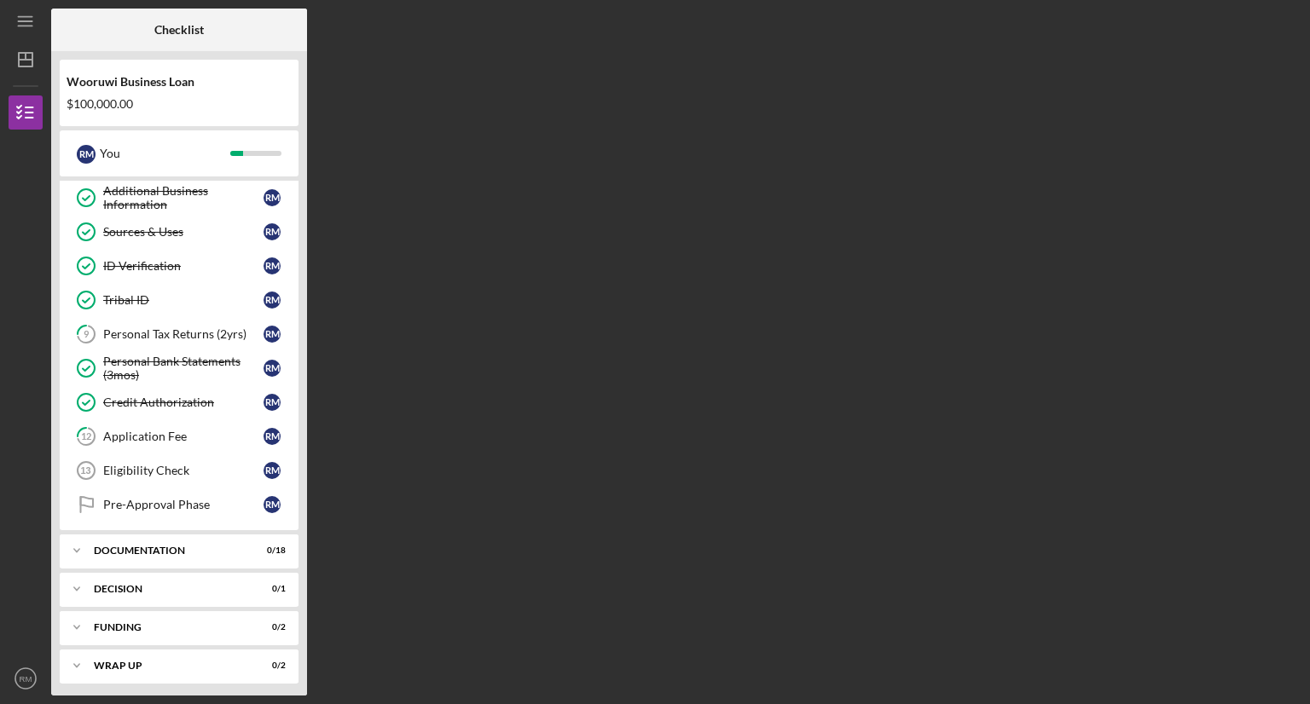
click at [200, 546] on div "Documentation" at bounding box center [168, 551] width 149 height 10
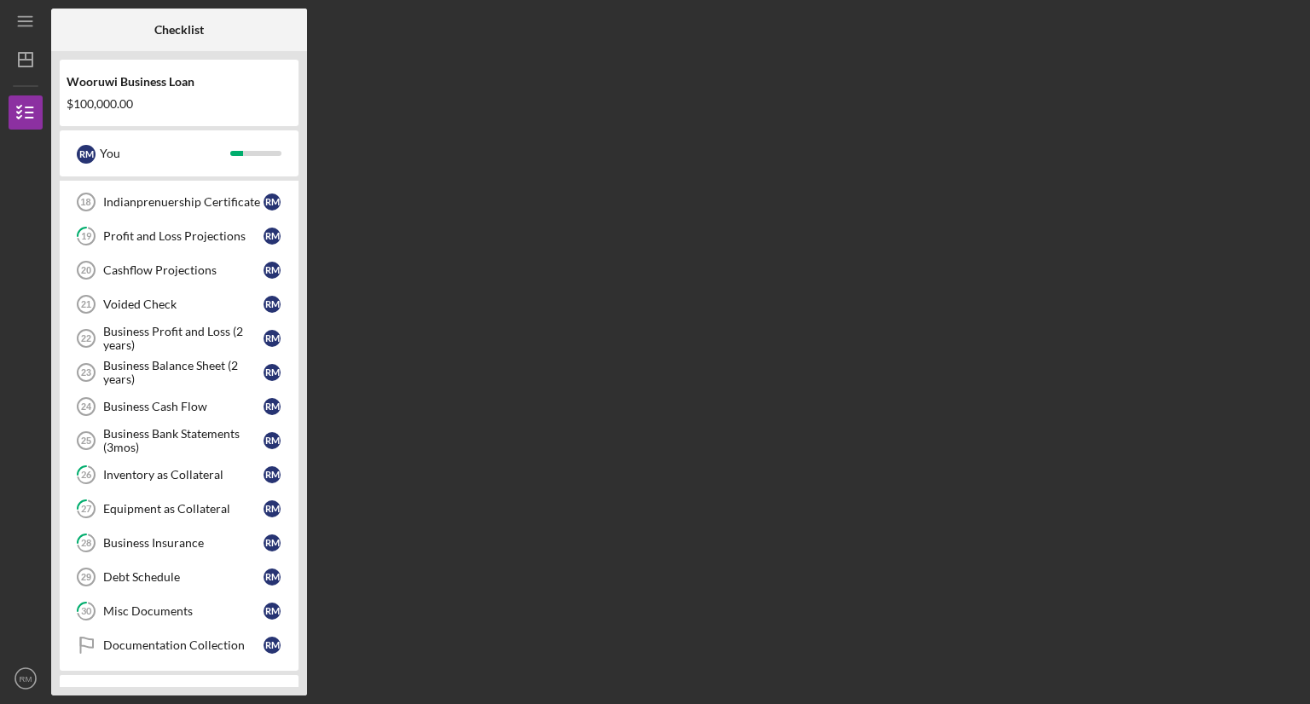
scroll to position [696, 0]
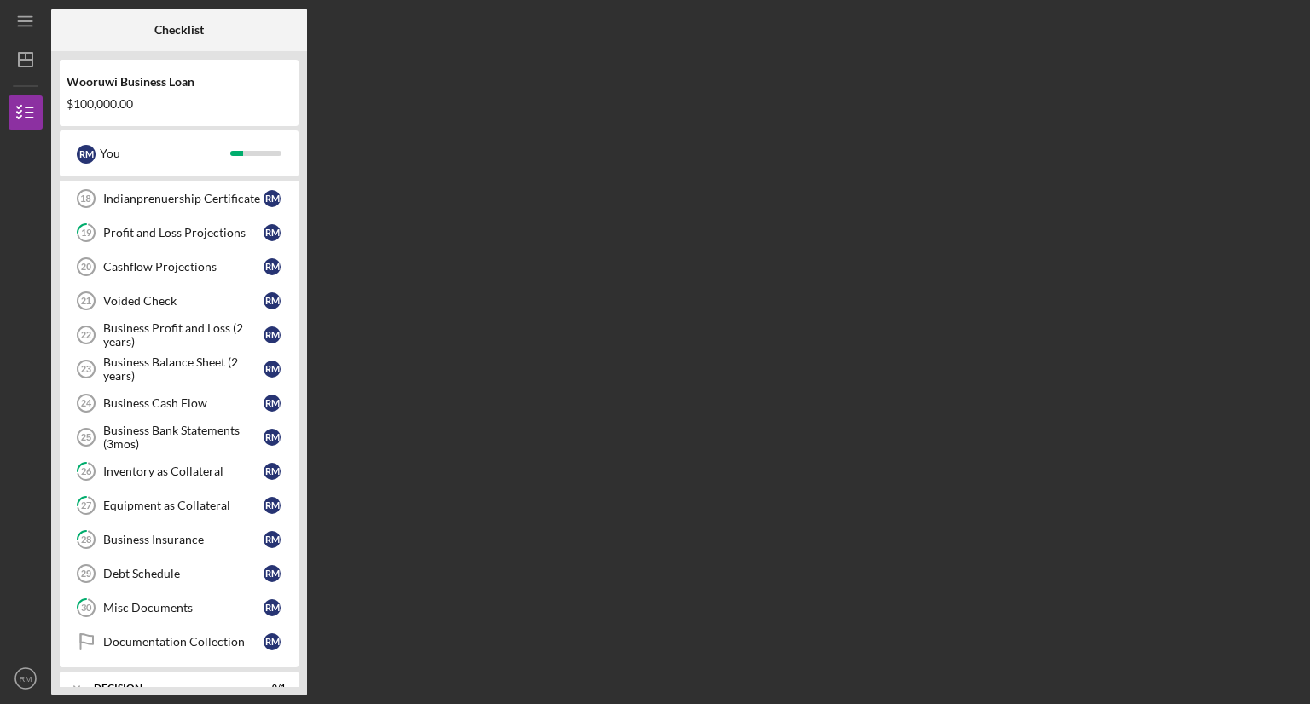
click at [198, 603] on div "Misc Documents" at bounding box center [183, 608] width 160 height 14
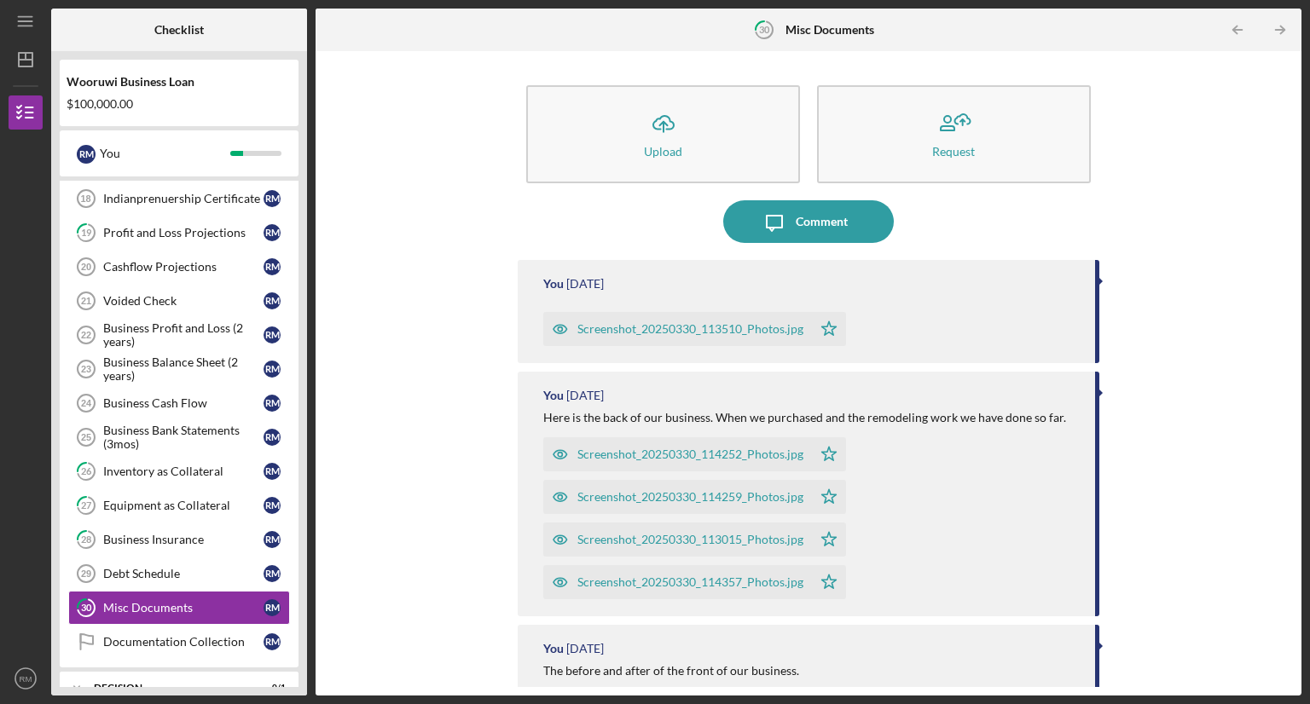
click at [672, 129] on icon "Icon/Upload" at bounding box center [663, 123] width 43 height 43
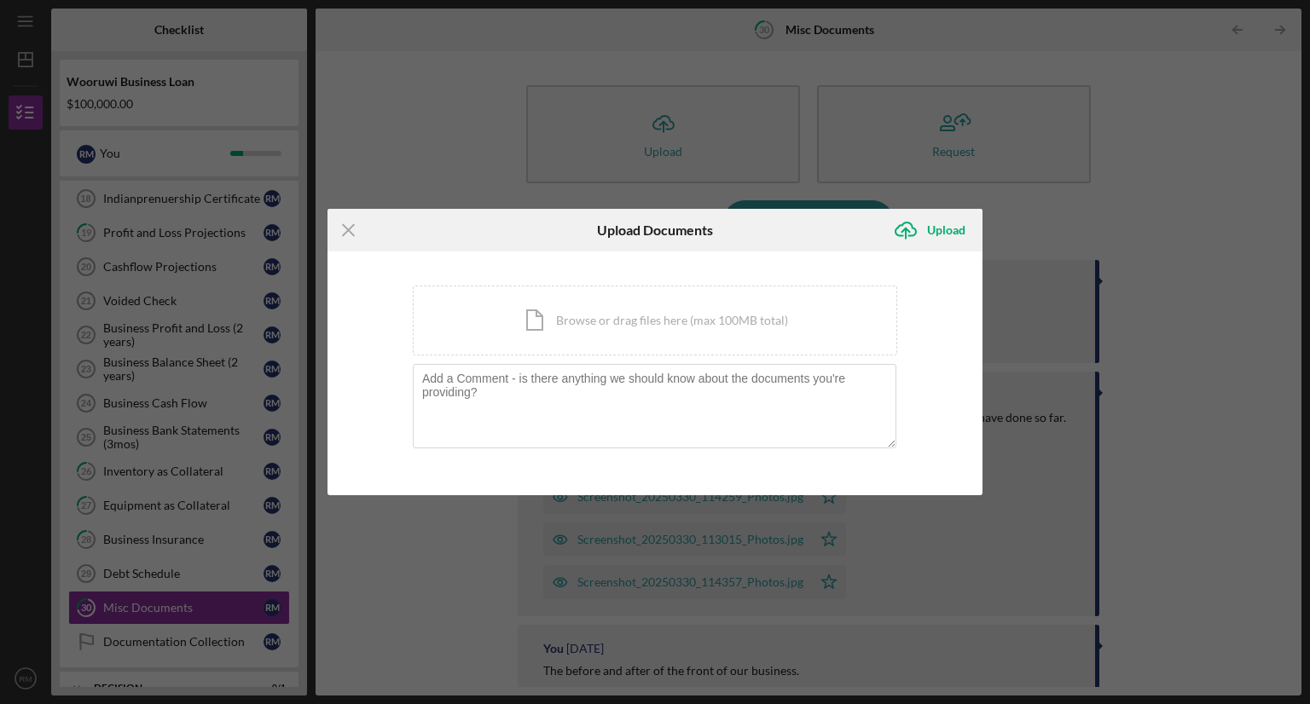
click at [546, 323] on div "Icon/Document Browse or drag files here (max 100MB total) Tap to choose files o…" at bounding box center [655, 321] width 484 height 70
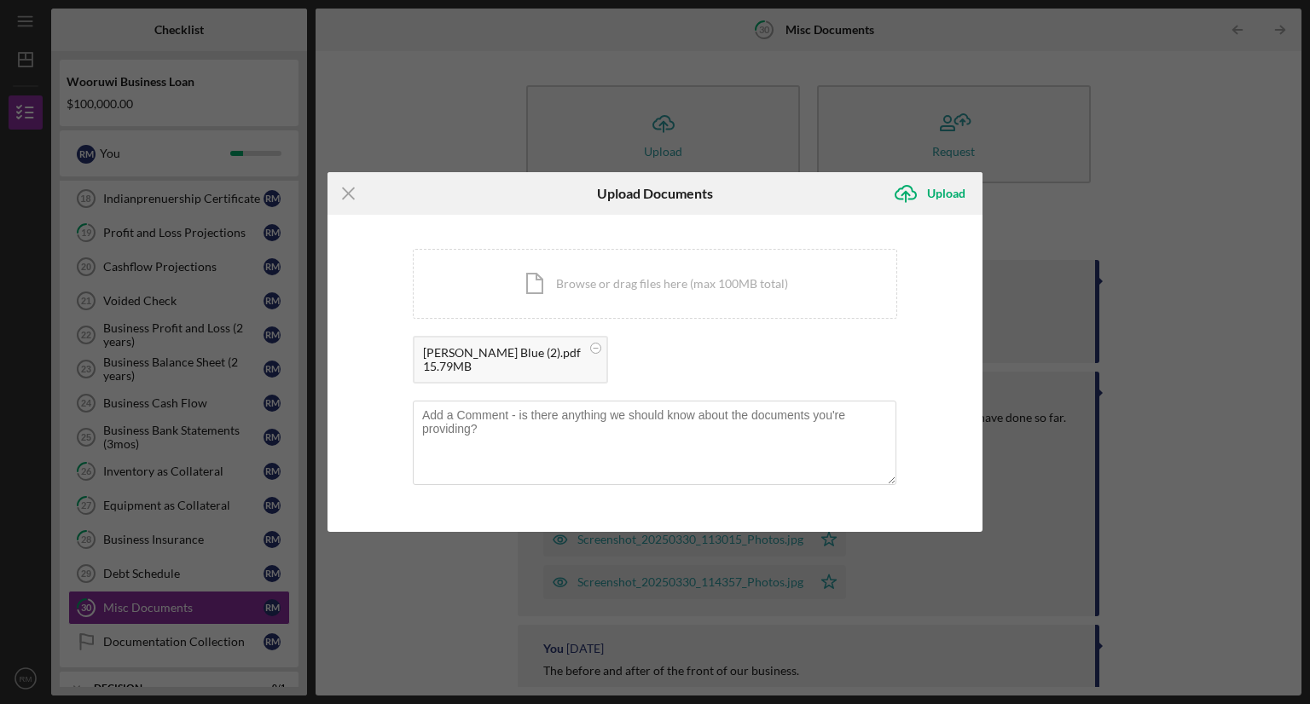
click at [477, 357] on div "Elsie Blue (2).pdf" at bounding box center [502, 353] width 158 height 14
click at [591, 344] on circle at bounding box center [596, 349] width 10 height 10
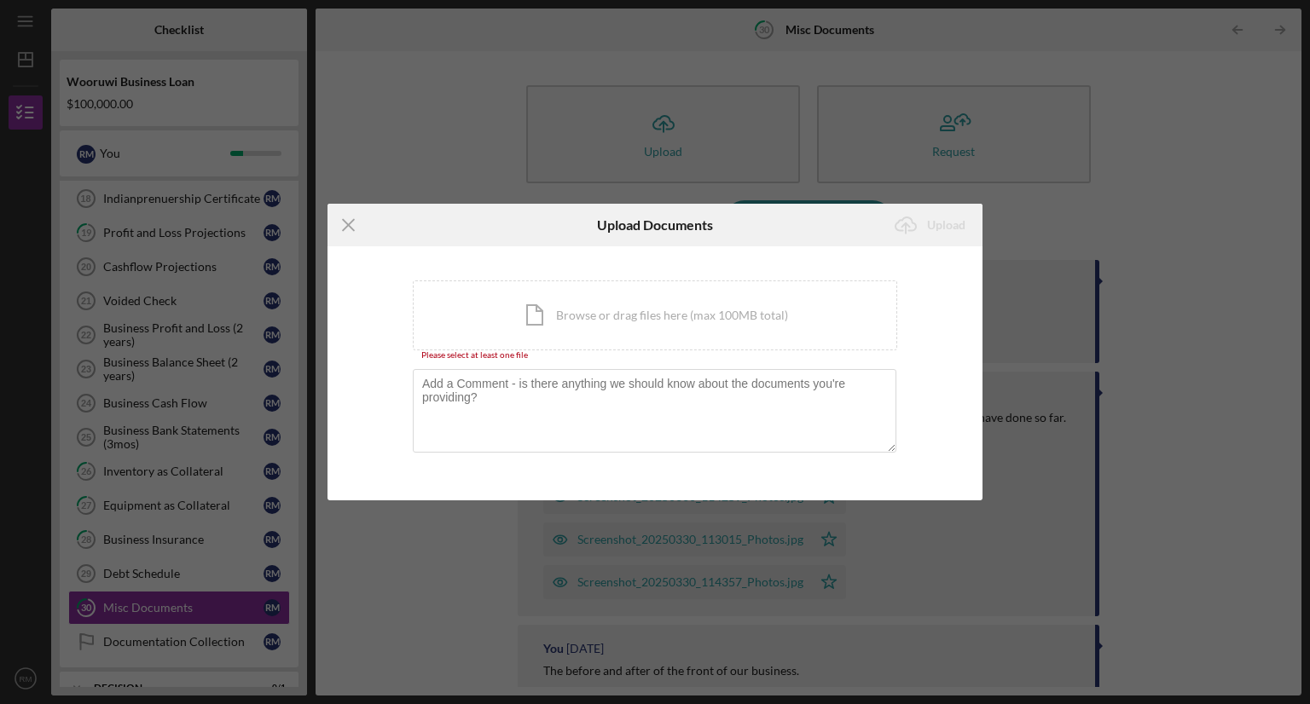
click at [524, 304] on div "Icon/Document Browse or drag files here (max 100MB total) Tap to choose files o…" at bounding box center [655, 316] width 484 height 70
click at [503, 321] on div "Icon/Document Browse or drag files here (max 100MB total) Tap to choose files o…" at bounding box center [655, 316] width 484 height 70
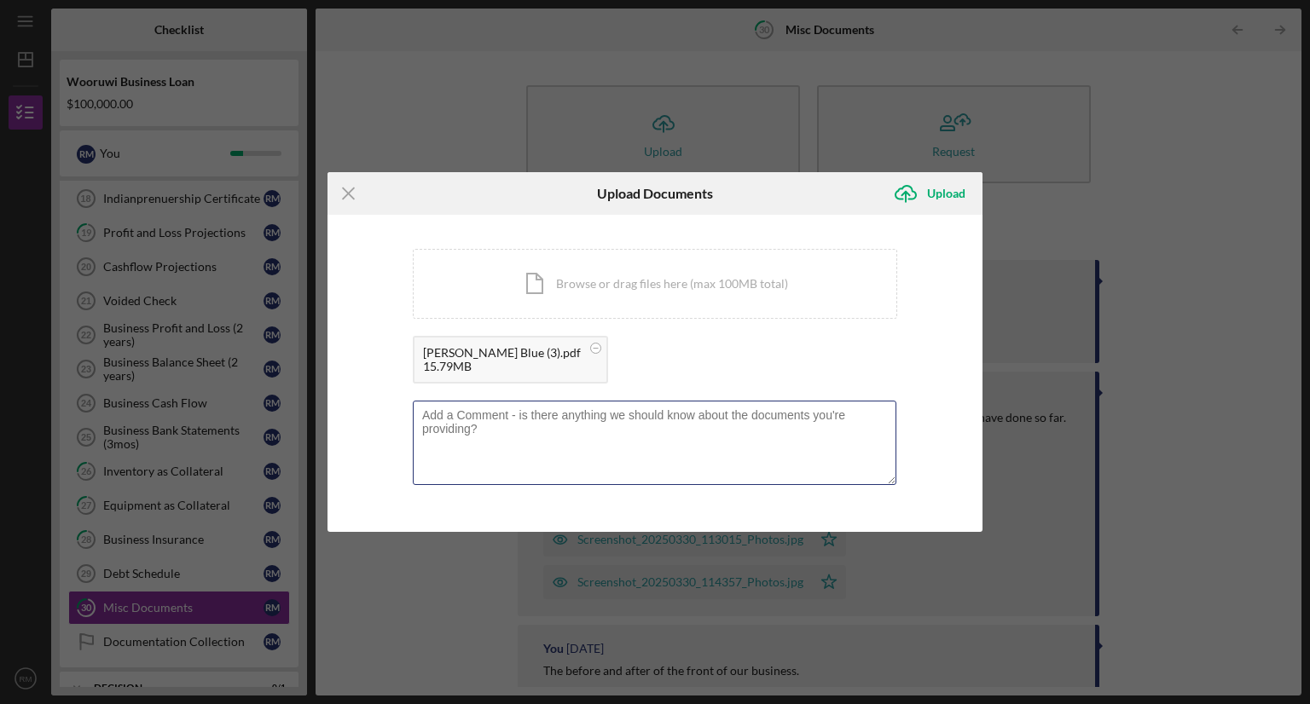
click at [518, 442] on textarea at bounding box center [654, 443] width 483 height 84
type textarea "last 3 months of Elsie Blue bank statements."
click at [907, 188] on icon "Icon/Upload" at bounding box center [905, 193] width 43 height 43
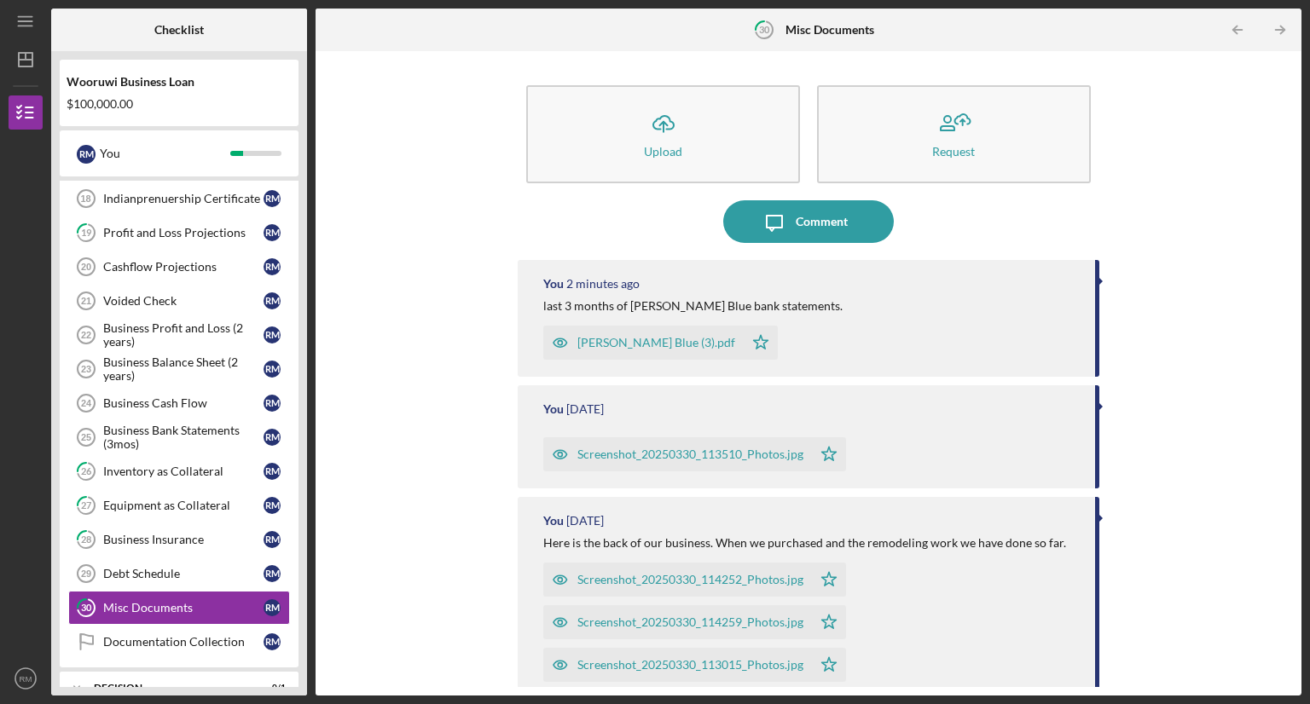
click at [638, 165] on button "Icon/Upload Upload" at bounding box center [663, 134] width 274 height 98
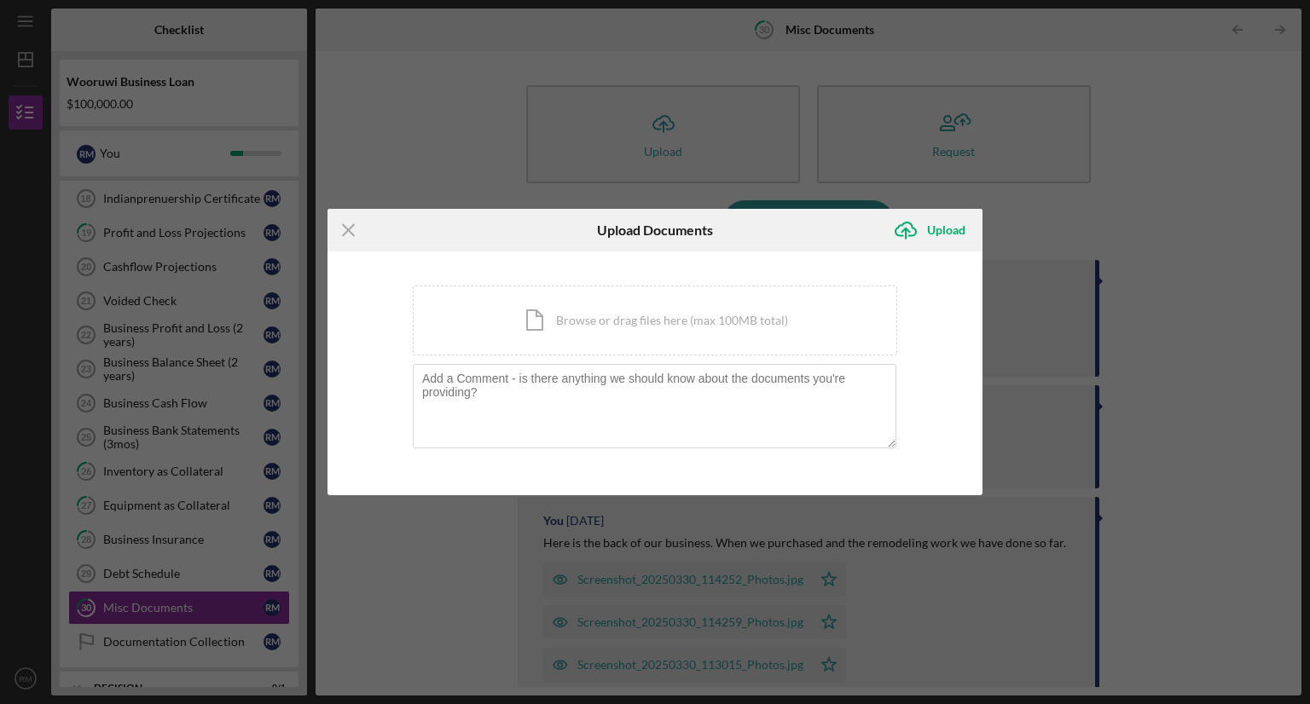
click at [658, 328] on div "Icon/Document Browse or drag files here (max 100MB total) Tap to choose files o…" at bounding box center [655, 321] width 484 height 70
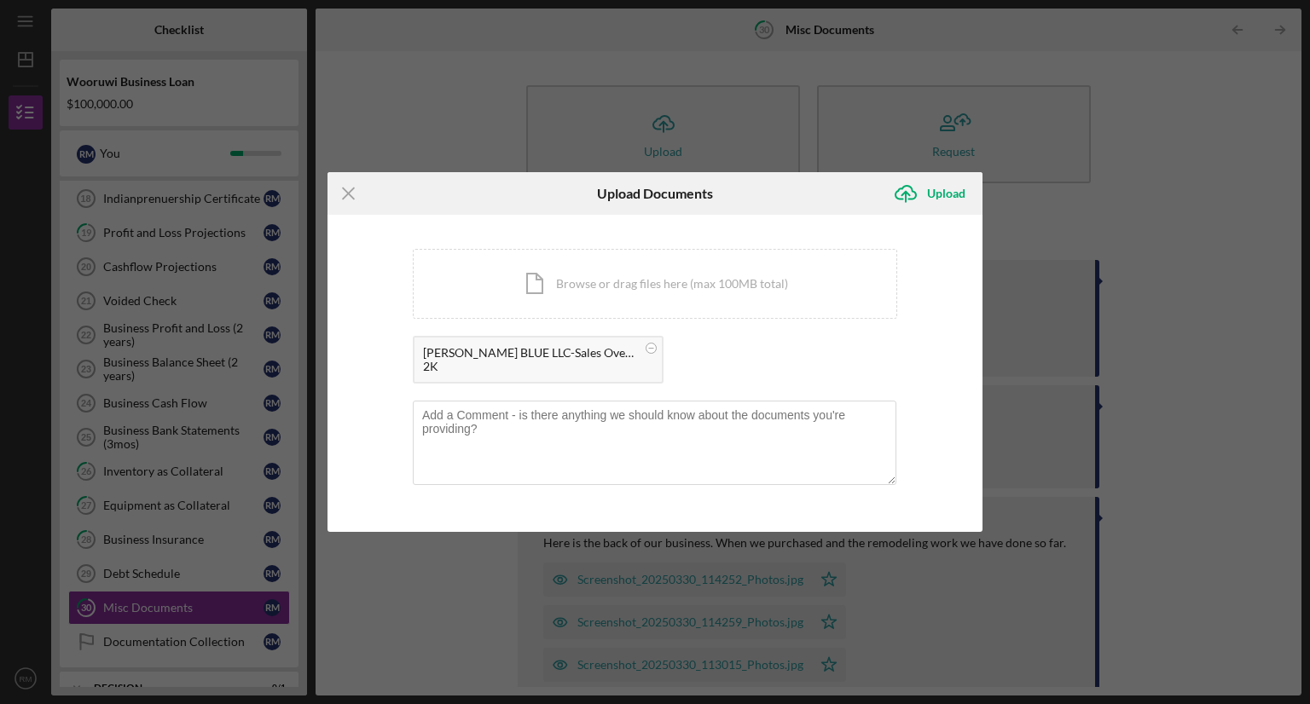
click at [941, 182] on div "Upload" at bounding box center [946, 193] width 38 height 34
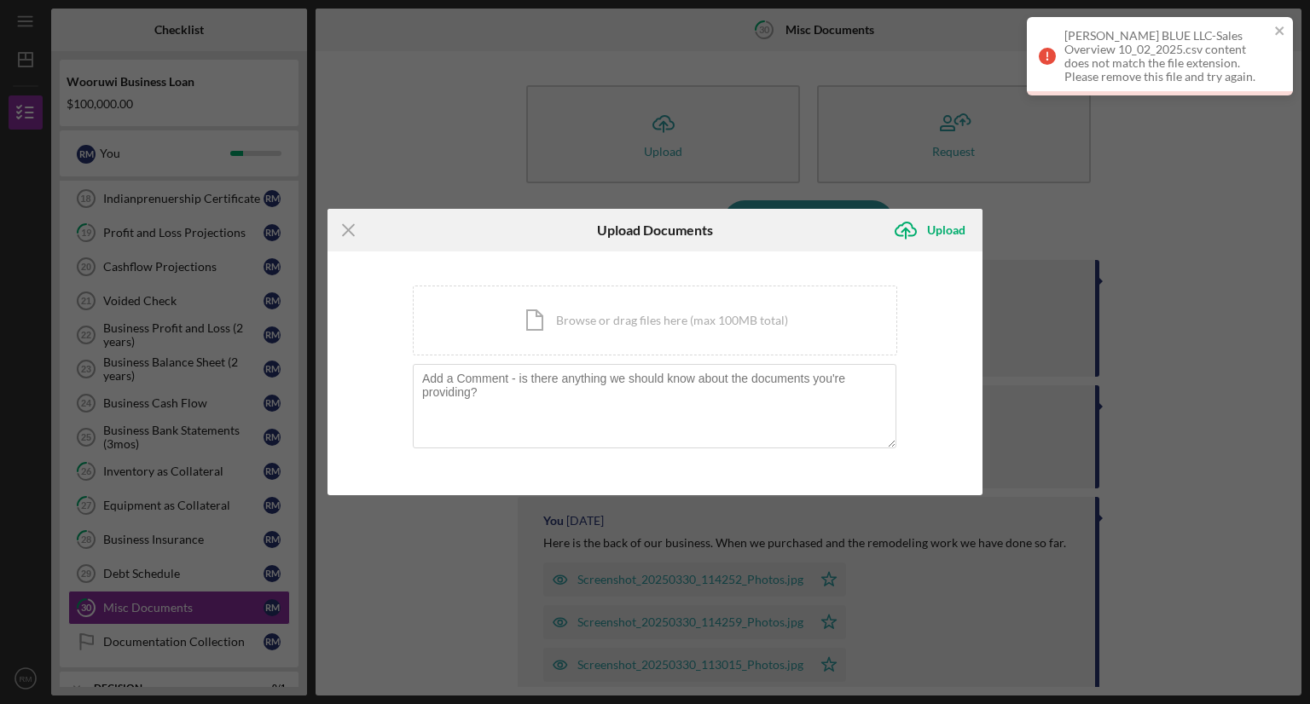
click at [1087, 59] on div "ELSIE BLUE LLC-Sales Overview 10_02_2025.csv content does not match the file ex…" at bounding box center [1166, 56] width 205 height 55
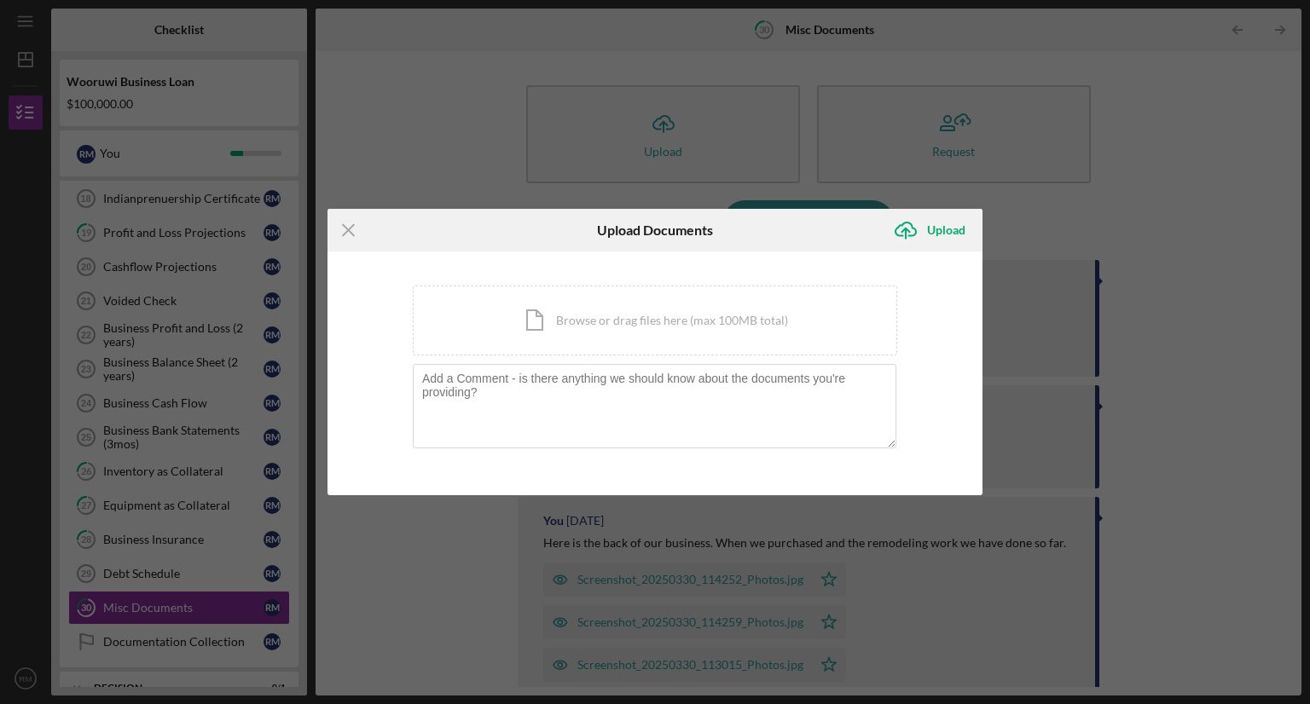
click at [1219, 295] on div "Icon/Menu Close Upload Documents Icon/Upload Upload You're uploading documents …" at bounding box center [655, 352] width 1310 height 704
drag, startPoint x: 783, startPoint y: 304, endPoint x: 1132, endPoint y: 260, distance: 352.4
click at [1132, 260] on div "Icon/Menu Close Upload Documents Icon/Upload Upload You're uploading documents …" at bounding box center [655, 352] width 1310 height 704
click at [795, 300] on div "Icon/Document Browse or drag files here (max 100MB total) Tap to choose files o…" at bounding box center [655, 321] width 484 height 70
drag, startPoint x: 504, startPoint y: 333, endPoint x: 495, endPoint y: 308, distance: 26.4
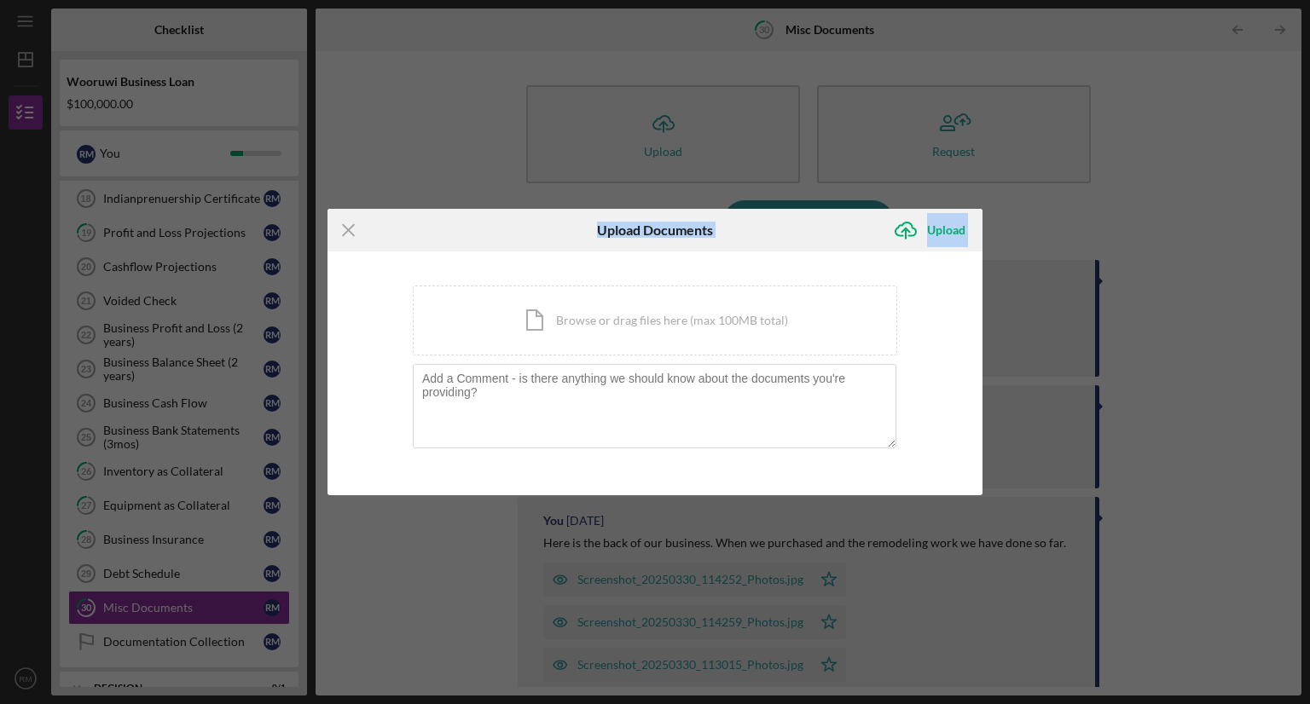
click at [495, 308] on div "Icon/Menu Close Upload Documents Icon/Upload Upload You're uploading documents …" at bounding box center [655, 352] width 1310 height 704
click at [495, 308] on div "Icon/Document Browse or drag files here (max 100MB total) Tap to choose files o…" at bounding box center [655, 321] width 484 height 70
click at [338, 233] on icon "Icon/Menu Close" at bounding box center [348, 230] width 43 height 43
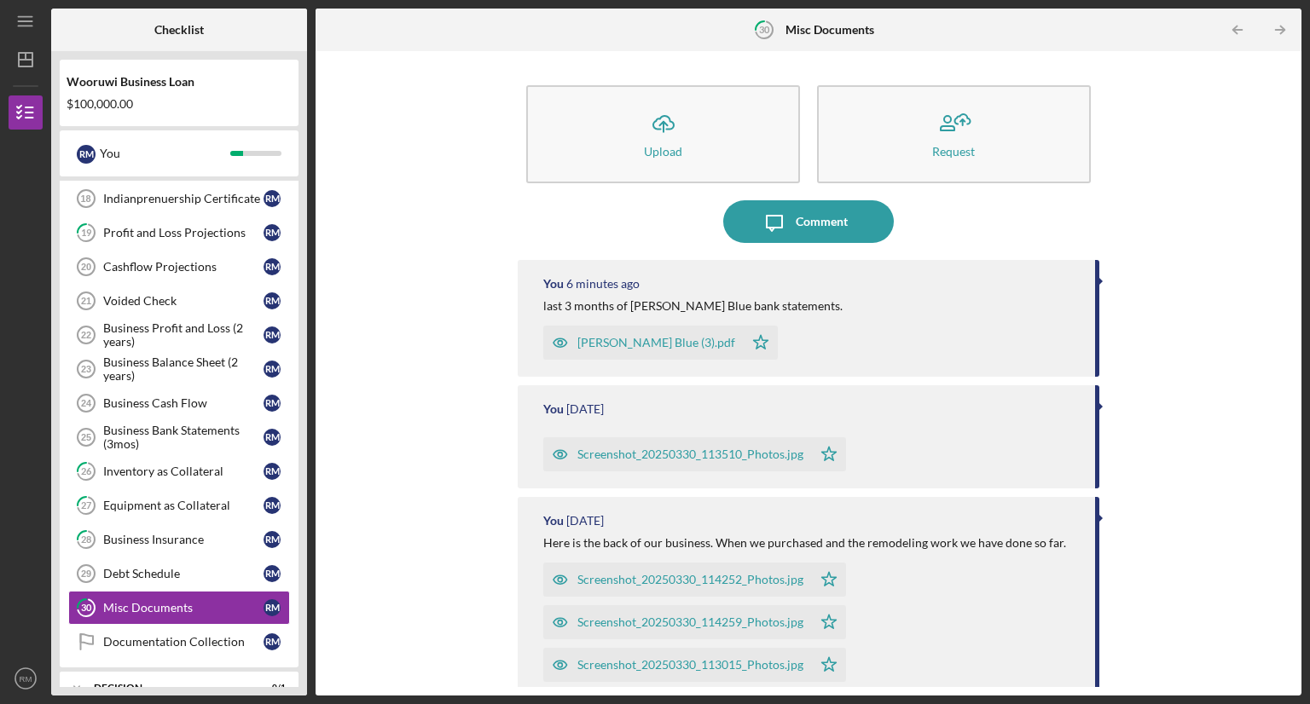
click at [338, 233] on div "Icon/Upload Upload Request Icon/Message Comment You 6 minutes ago last 3 months…" at bounding box center [808, 374] width 969 height 628
click at [812, 213] on div "Comment" at bounding box center [822, 221] width 52 height 43
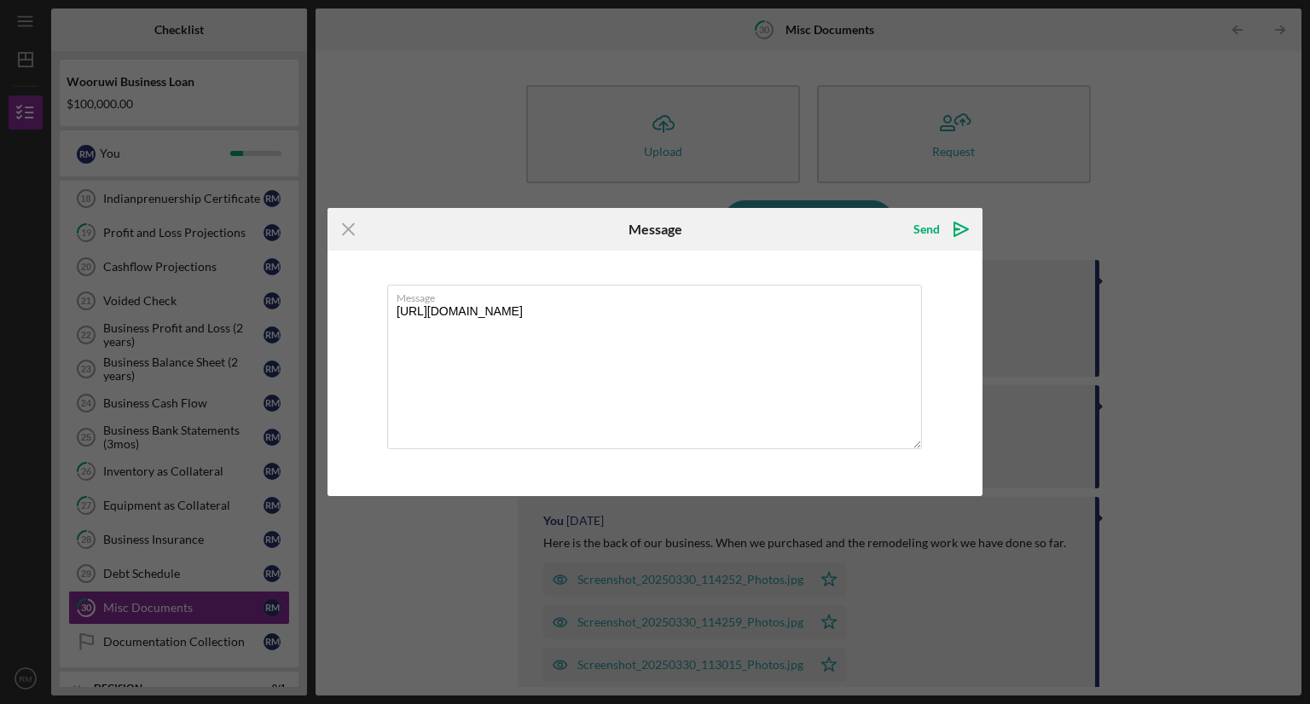
click at [467, 355] on textarea "https://www.clover.com/reporting/sales-overview?comparison=PREVIOUS_PERIOD&endT…" at bounding box center [654, 367] width 535 height 165
type textarea "h"
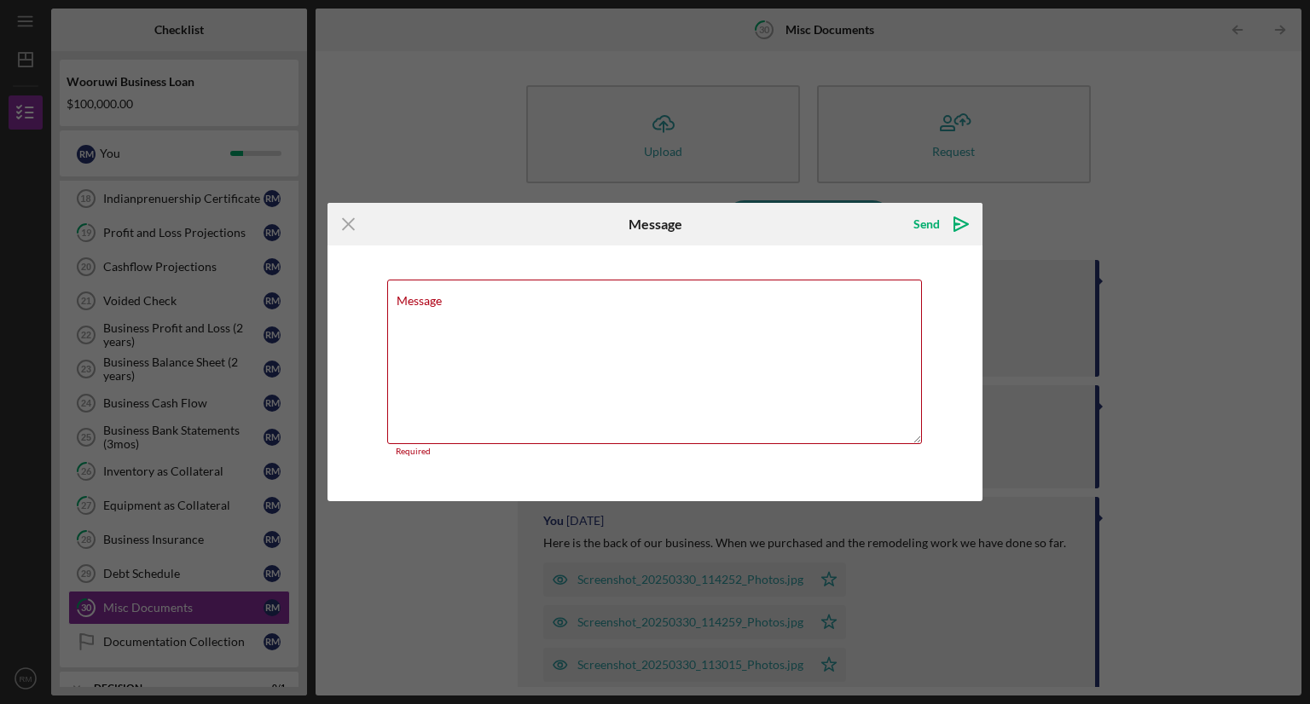
click at [345, 227] on line at bounding box center [348, 224] width 11 height 11
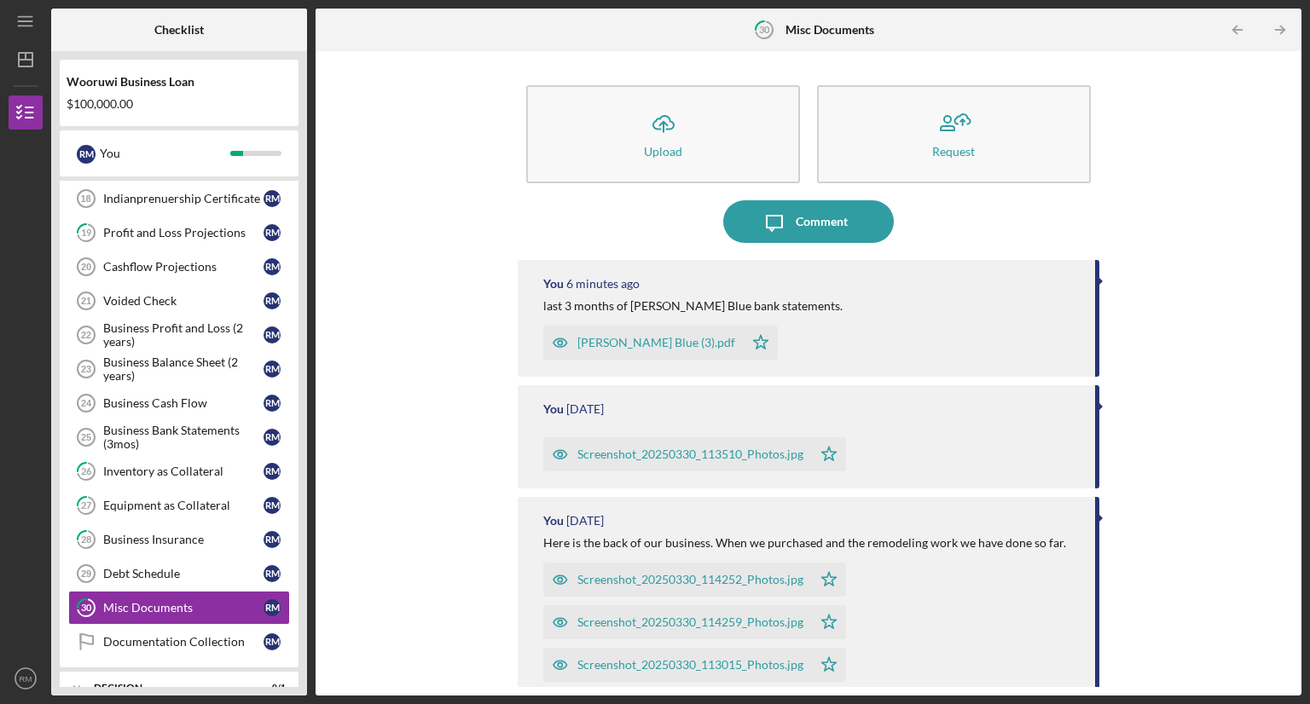
click at [825, 223] on div "Comment" at bounding box center [822, 221] width 52 height 43
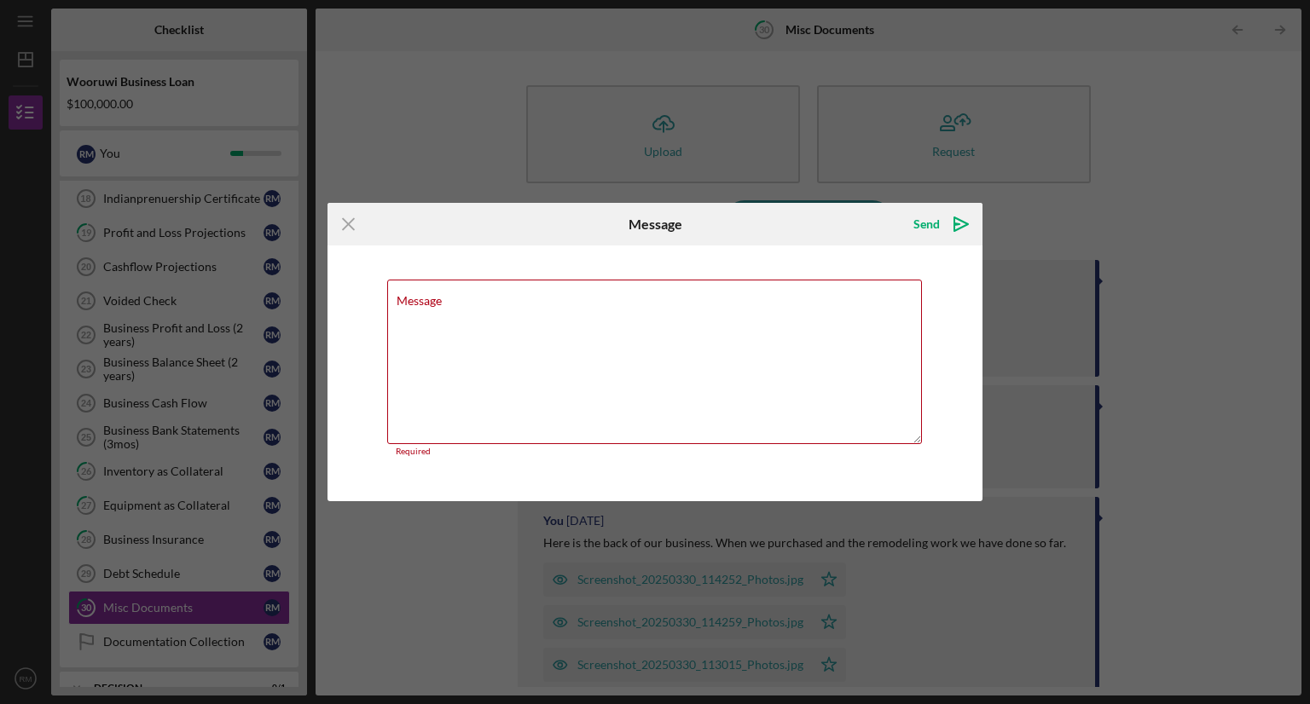
click at [443, 123] on div "Icon/Menu Close Message Send Icon/icon-invite-send Message Required Cancel Send…" at bounding box center [655, 352] width 1310 height 704
click at [518, 315] on textarea "Message" at bounding box center [654, 362] width 535 height 165
click at [459, 130] on div "Icon/Menu Close Message Send Icon/icon-invite-send Message Required Cancel Send…" at bounding box center [655, 352] width 1310 height 704
click at [351, 221] on line at bounding box center [348, 224] width 11 height 11
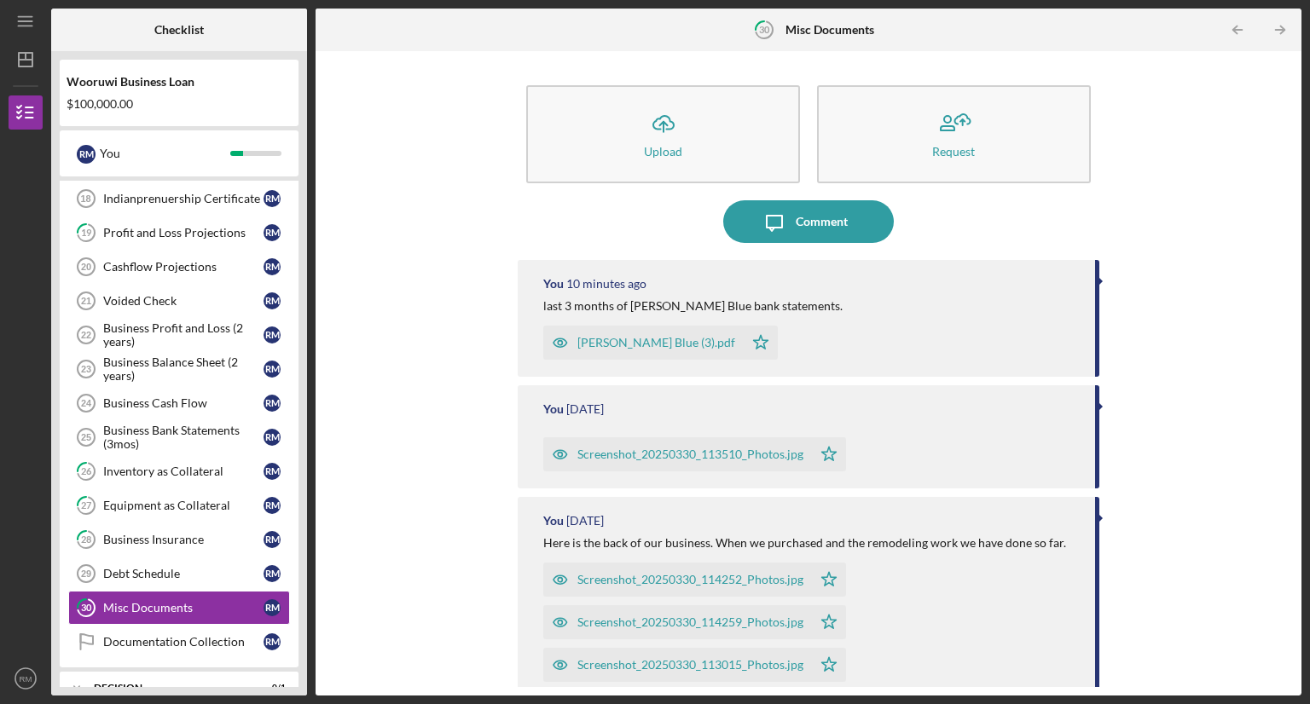
click at [710, 110] on button "Icon/Upload Upload" at bounding box center [663, 134] width 274 height 98
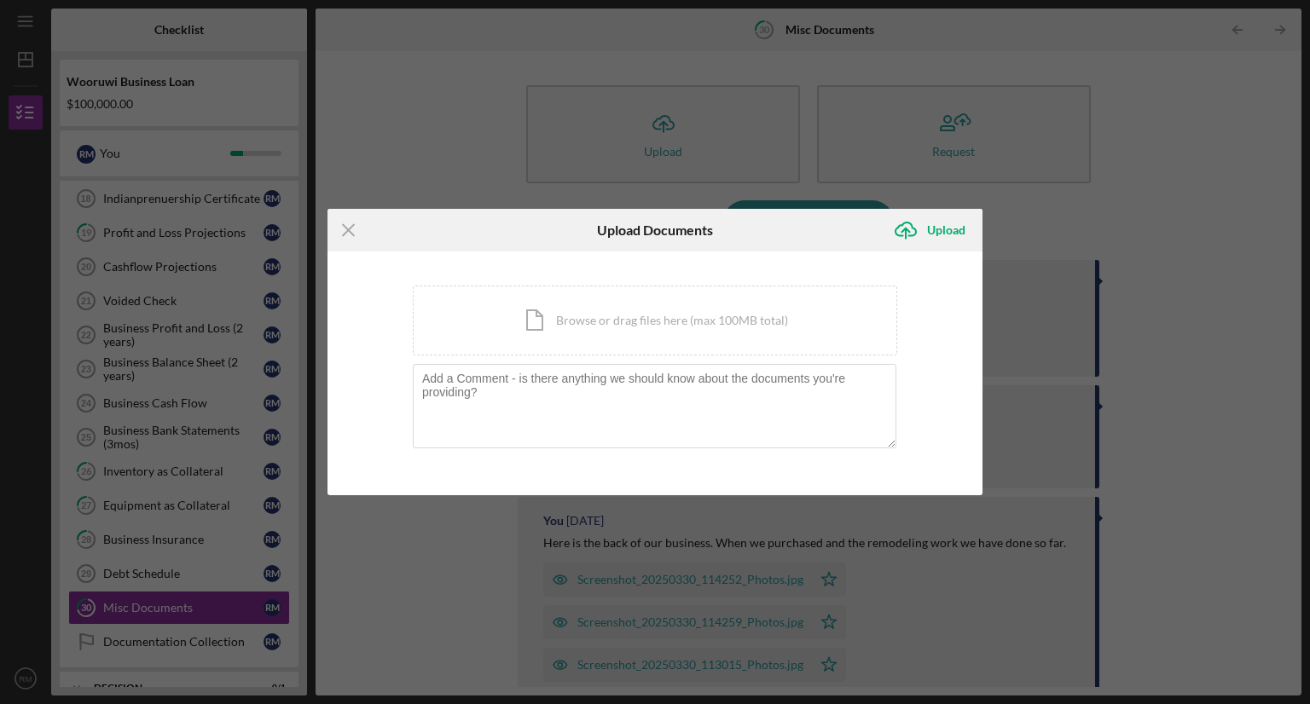
click at [616, 328] on div "Icon/Document Browse or drag files here (max 100MB total) Tap to choose files o…" at bounding box center [655, 321] width 484 height 70
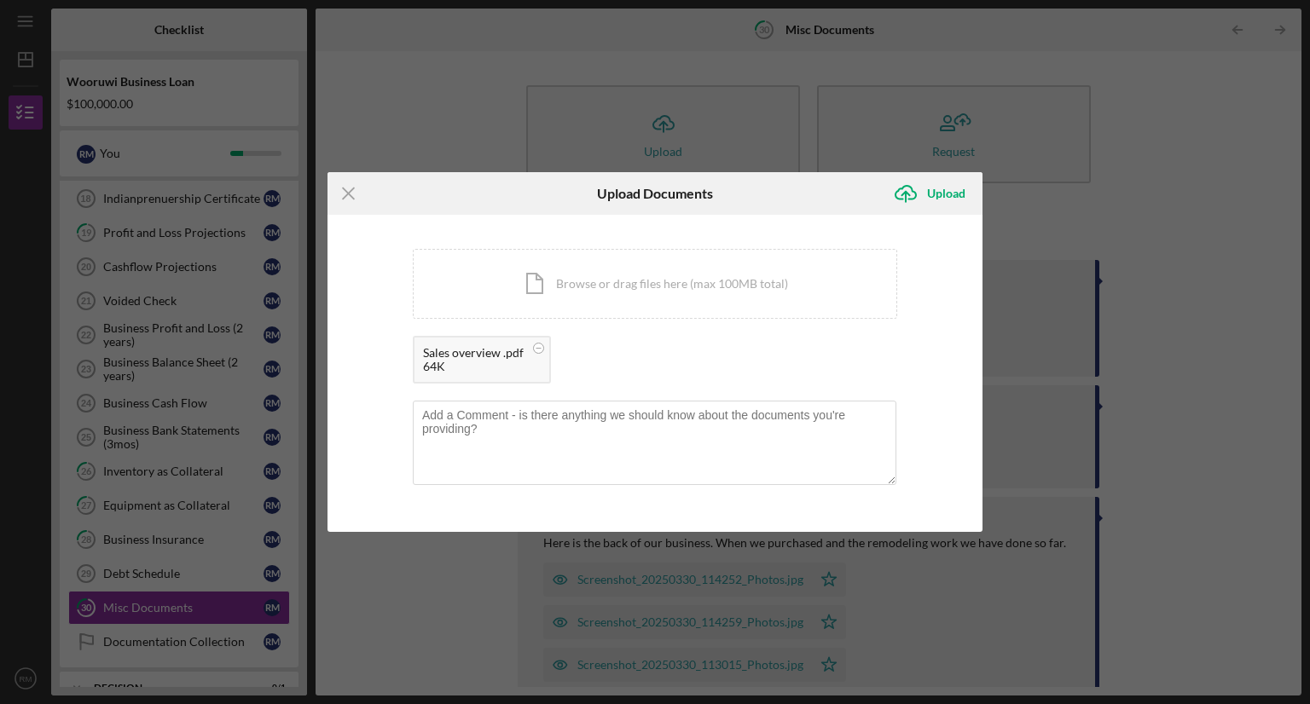
click at [935, 183] on div "Upload" at bounding box center [946, 193] width 38 height 34
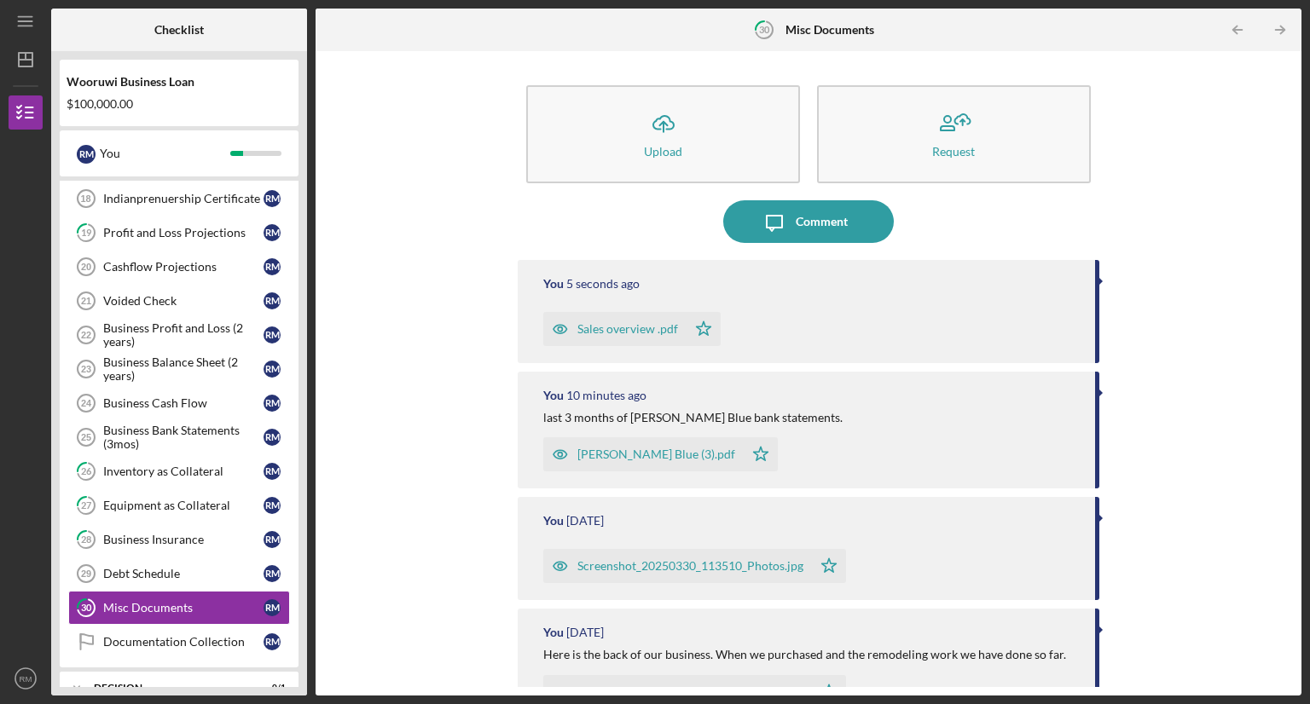
click at [563, 331] on icon "button" at bounding box center [560, 329] width 34 height 34
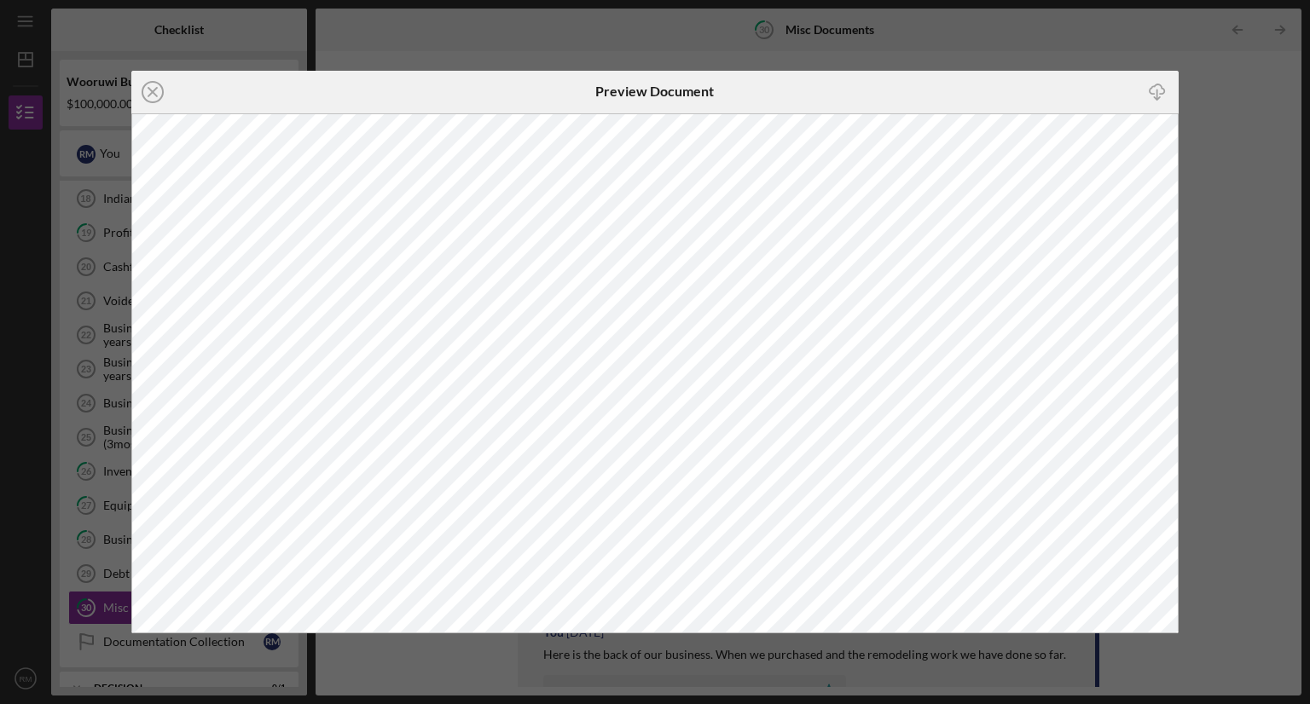
click at [165, 92] on icon "Icon/Close" at bounding box center [152, 92] width 43 height 43
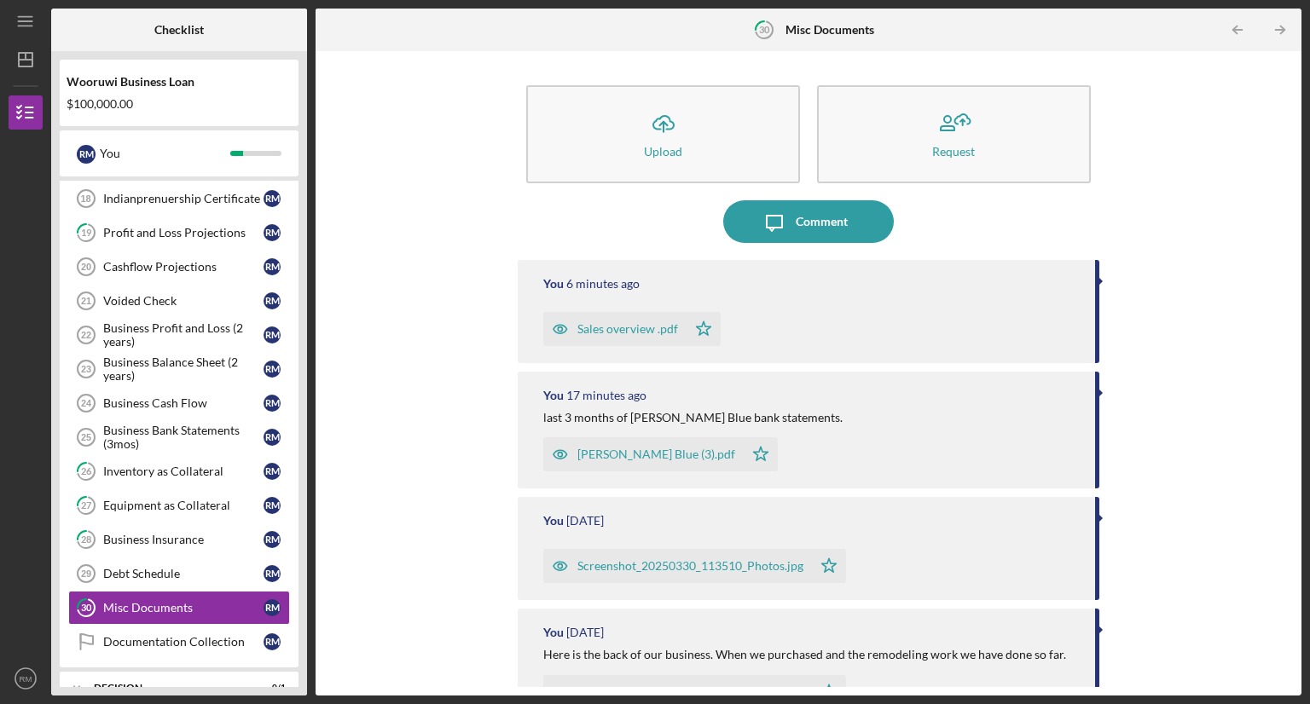
drag, startPoint x: 669, startPoint y: 130, endPoint x: 651, endPoint y: 132, distance: 18.8
click at [651, 132] on icon "Icon/Upload" at bounding box center [663, 123] width 43 height 43
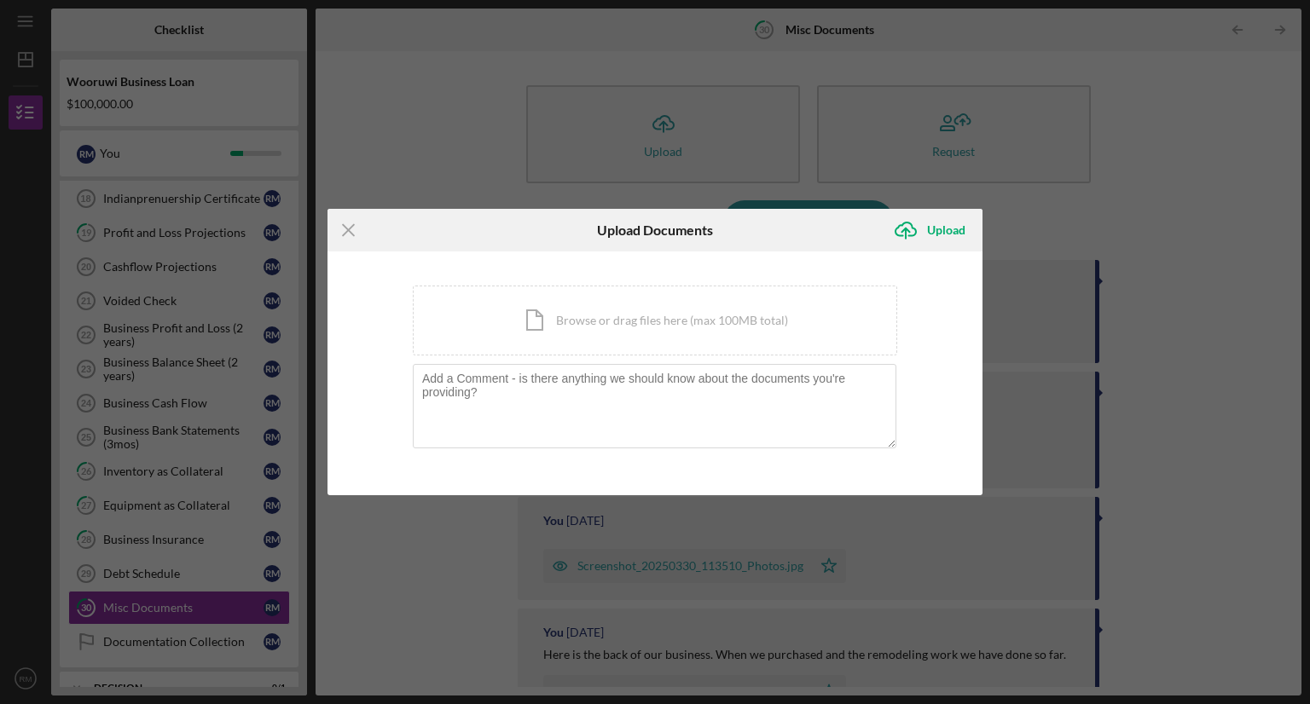
click at [351, 229] on icon "Icon/Menu Close" at bounding box center [348, 230] width 43 height 43
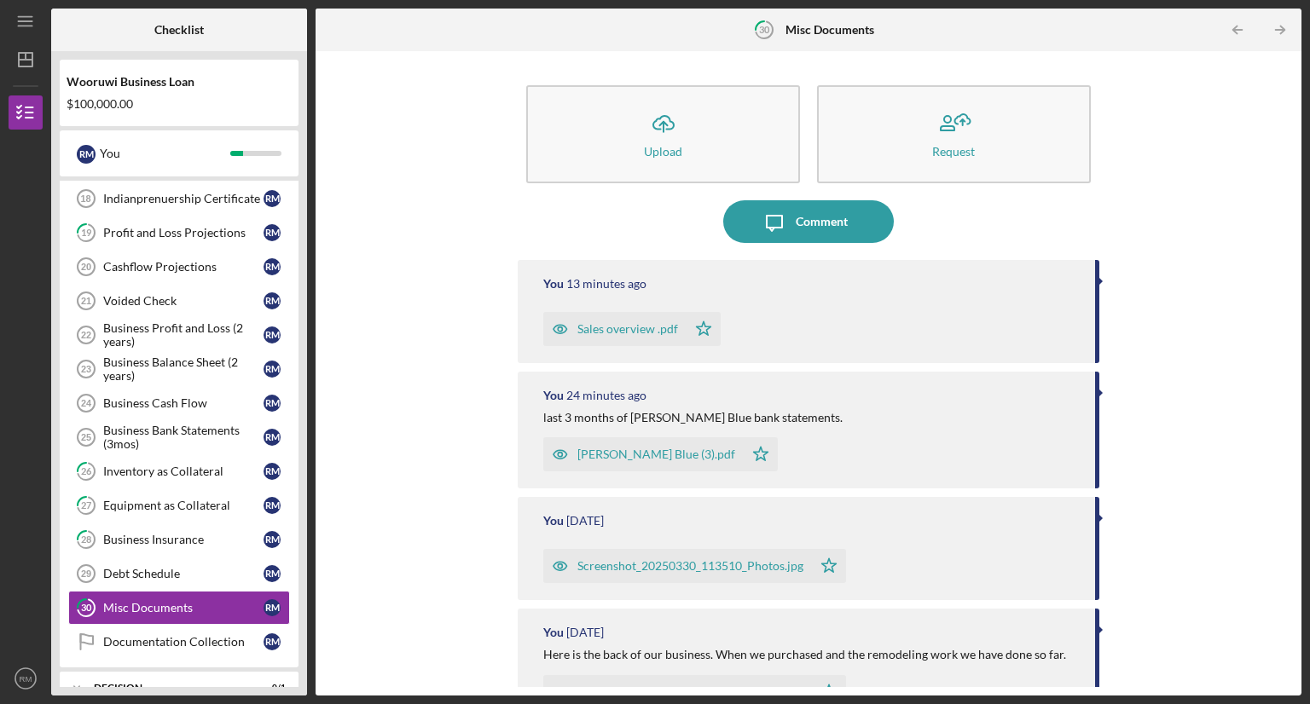
click at [686, 147] on button "Icon/Upload Upload" at bounding box center [663, 134] width 274 height 98
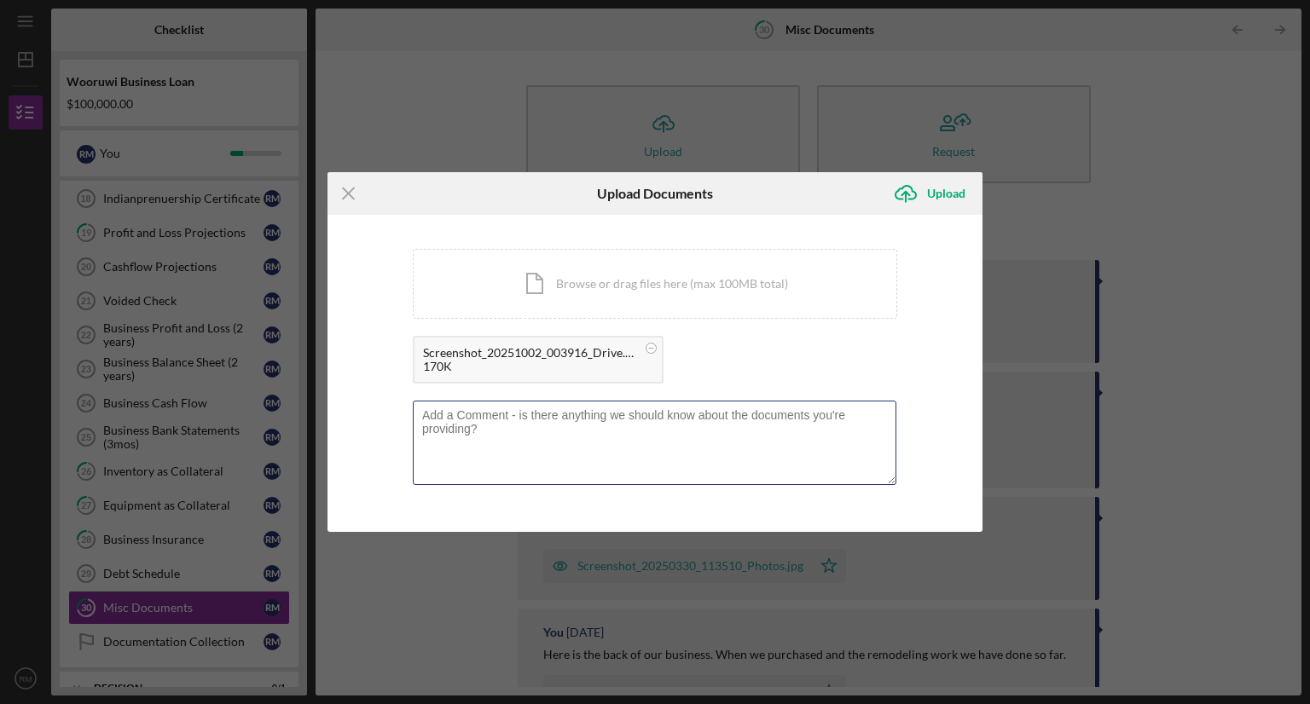
click at [643, 448] on textarea at bounding box center [654, 443] width 483 height 84
type textarea "h"
type textarea "Attached is the letter from the Health Department stating we need to have the f…"
click at [937, 197] on div "Upload" at bounding box center [946, 193] width 38 height 34
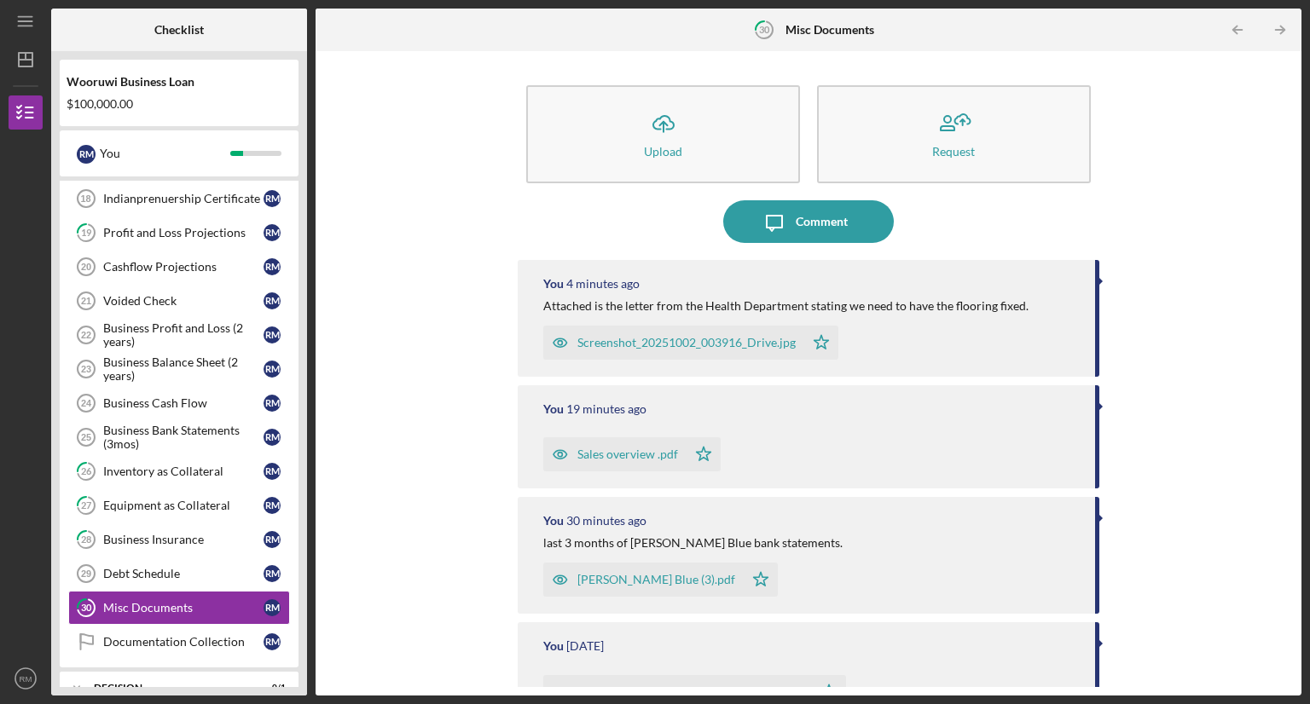
click at [668, 134] on icon "Icon/Upload" at bounding box center [663, 123] width 43 height 43
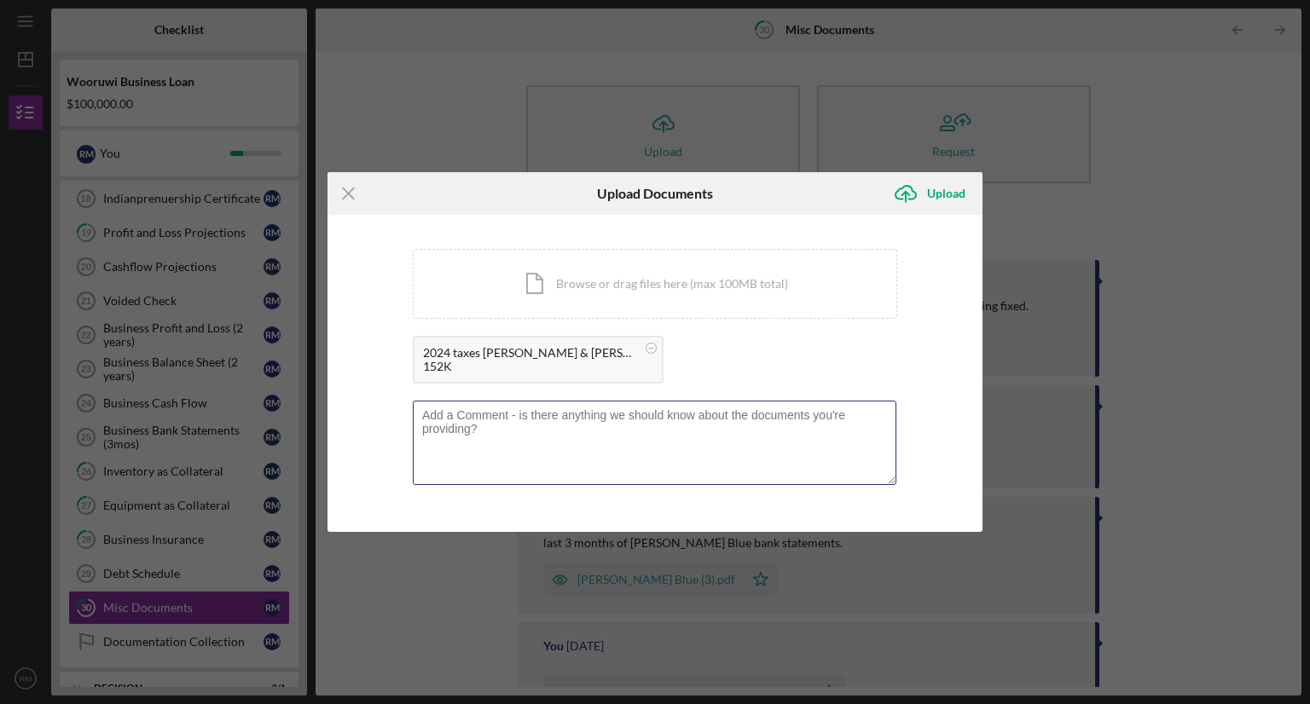
click at [751, 424] on textarea at bounding box center [654, 443] width 483 height 84
type textarea "I am not sure if you need a pass code but if you do it is 2138."
click at [935, 197] on div "Upload" at bounding box center [946, 193] width 38 height 34
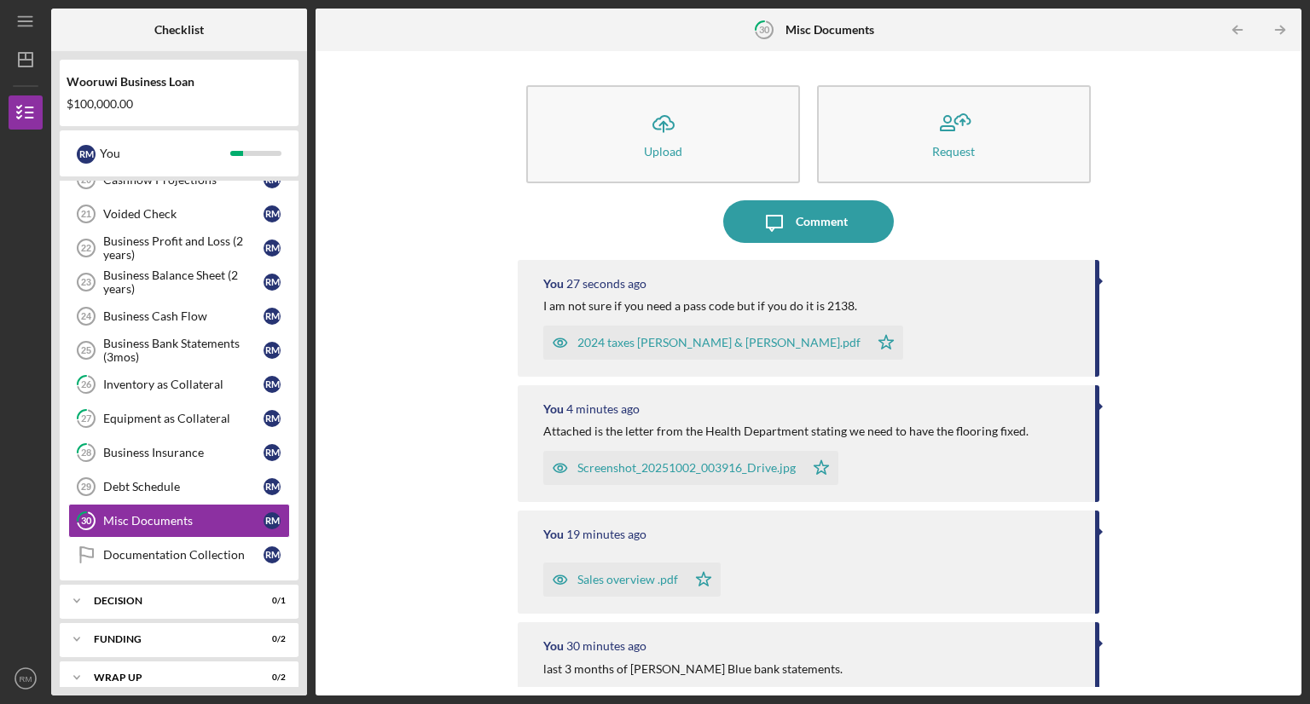
scroll to position [789, 0]
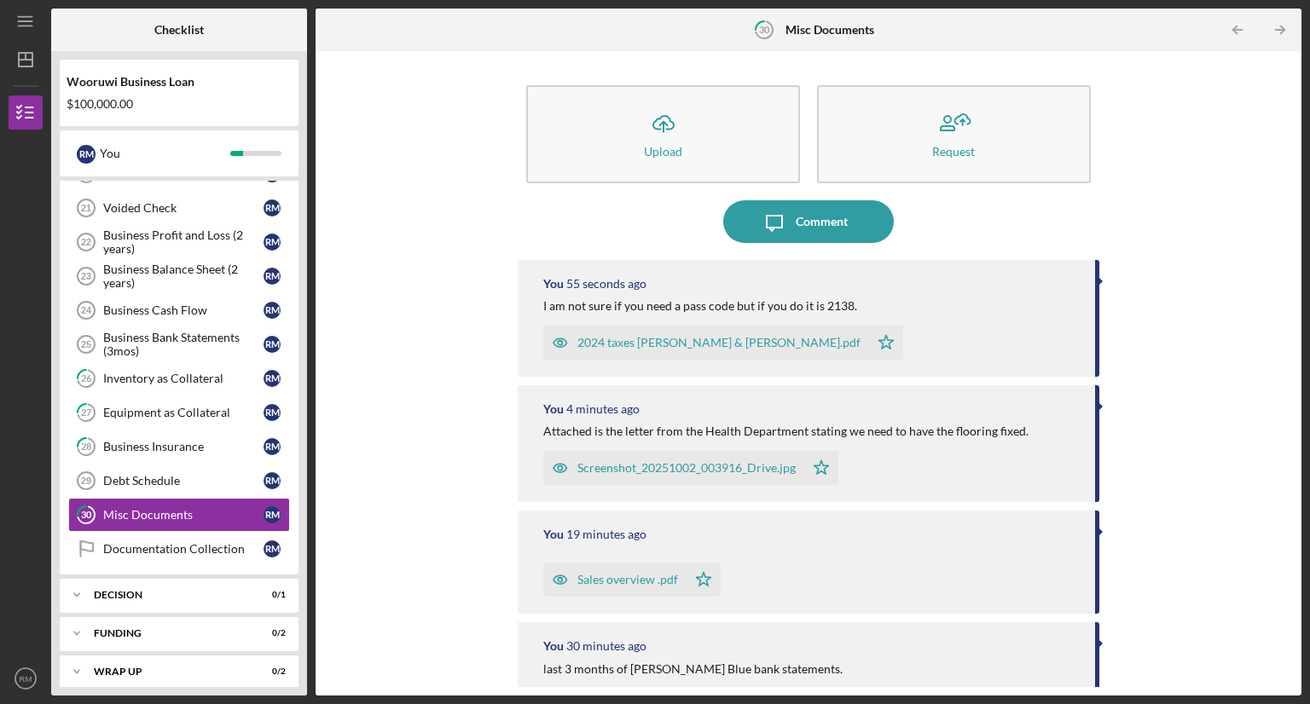
click at [161, 542] on div "Documentation Collection" at bounding box center [183, 549] width 160 height 14
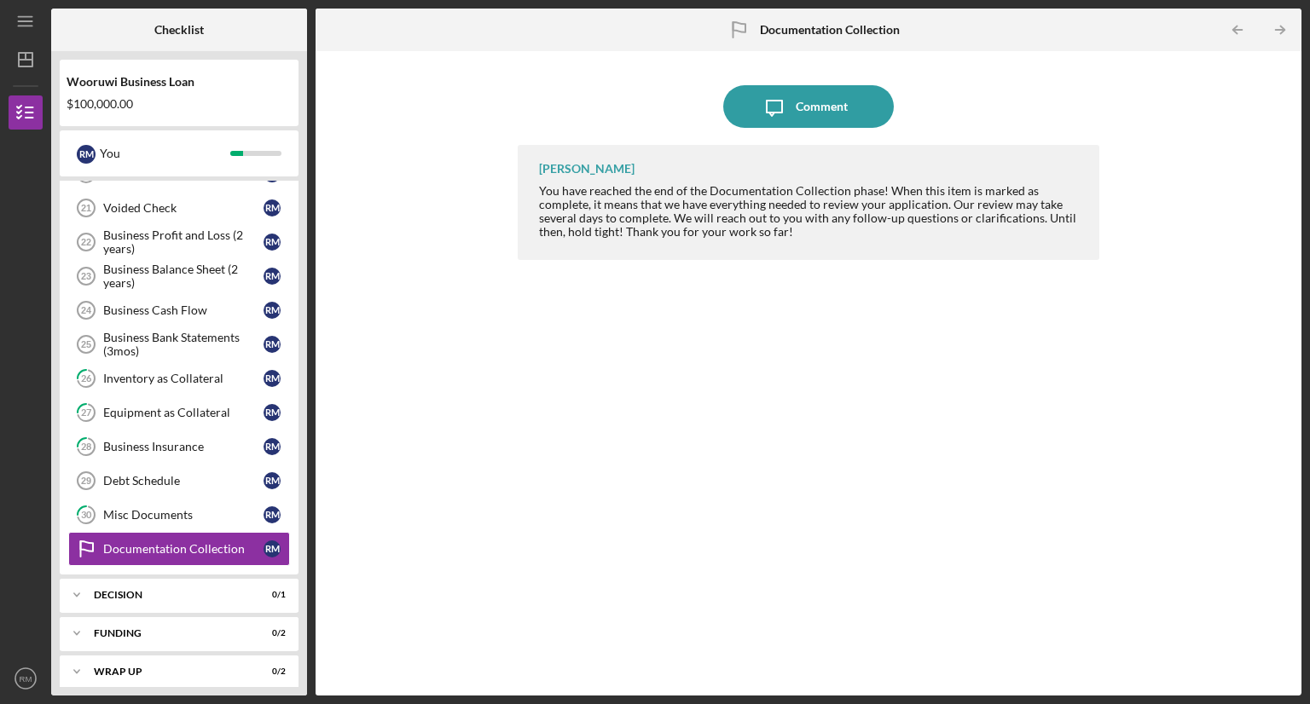
click at [175, 508] on div "Misc Documents" at bounding box center [183, 515] width 160 height 14
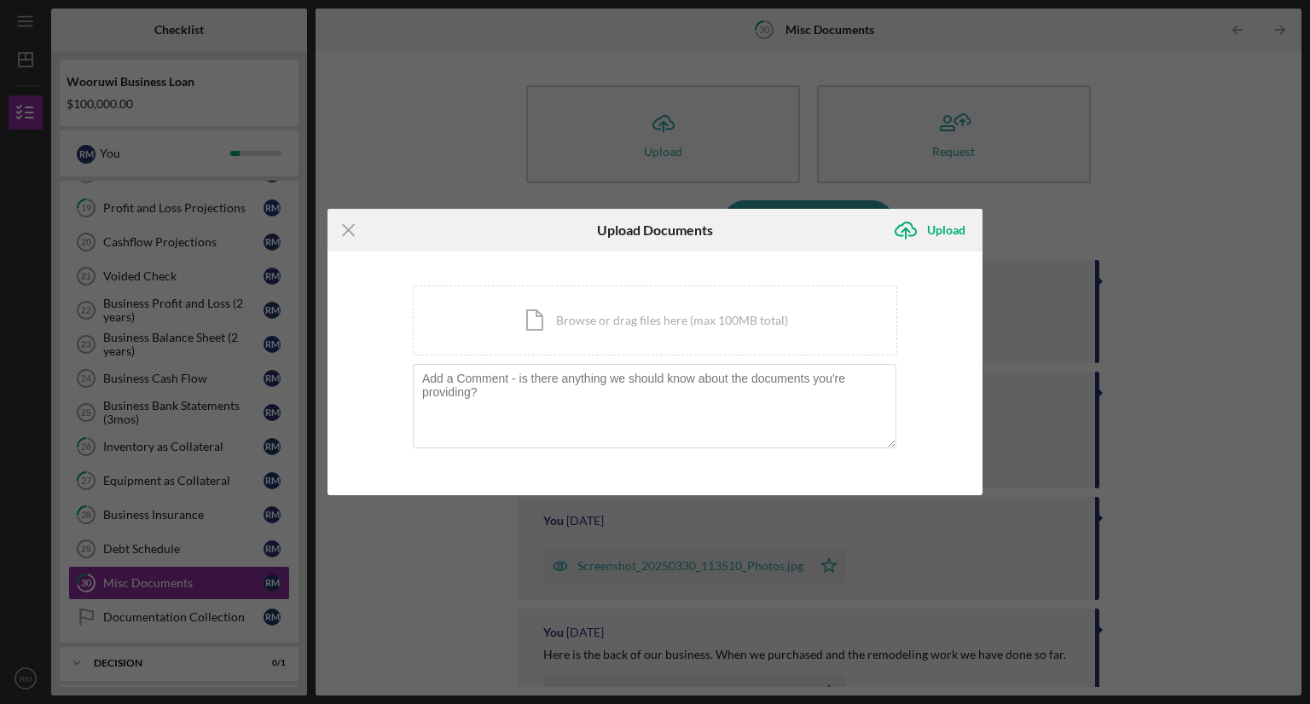
scroll to position [761, 0]
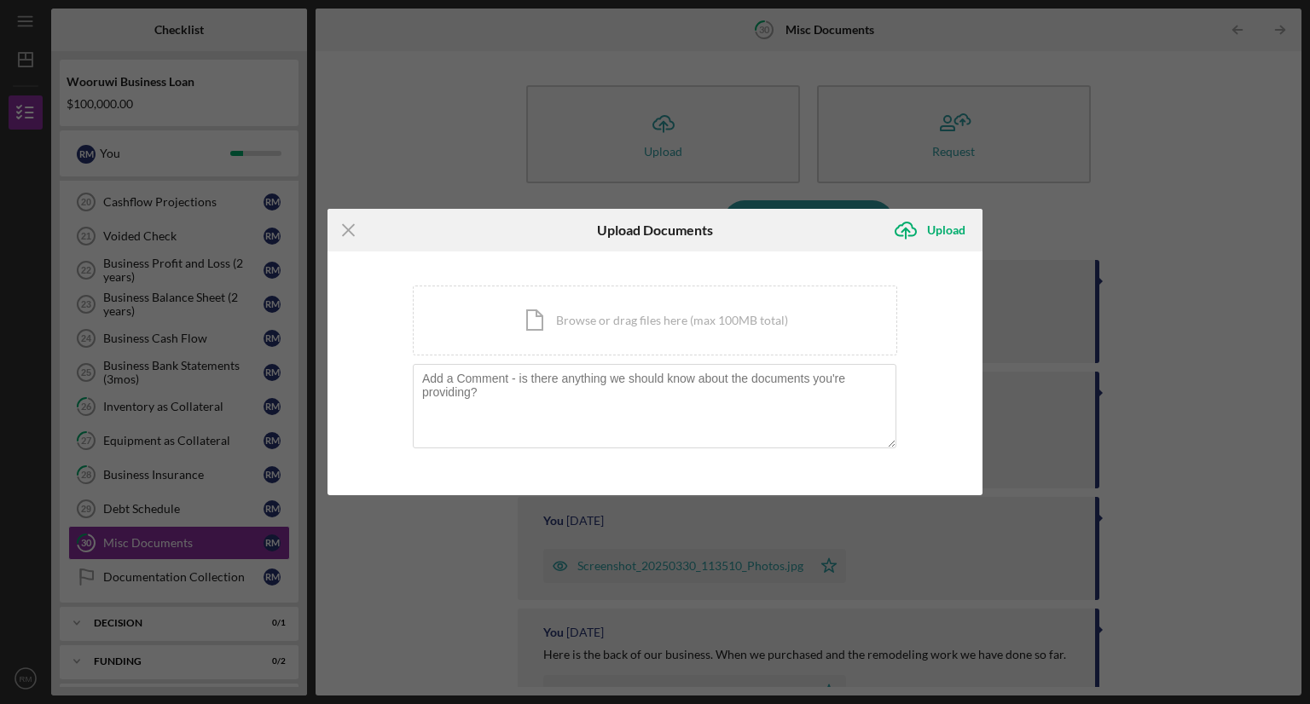
click at [347, 228] on icon "Icon/Menu Close" at bounding box center [348, 230] width 43 height 43
click at [351, 231] on icon "Icon/Menu Close" at bounding box center [348, 230] width 43 height 43
